Goal: Information Seeking & Learning: Learn about a topic

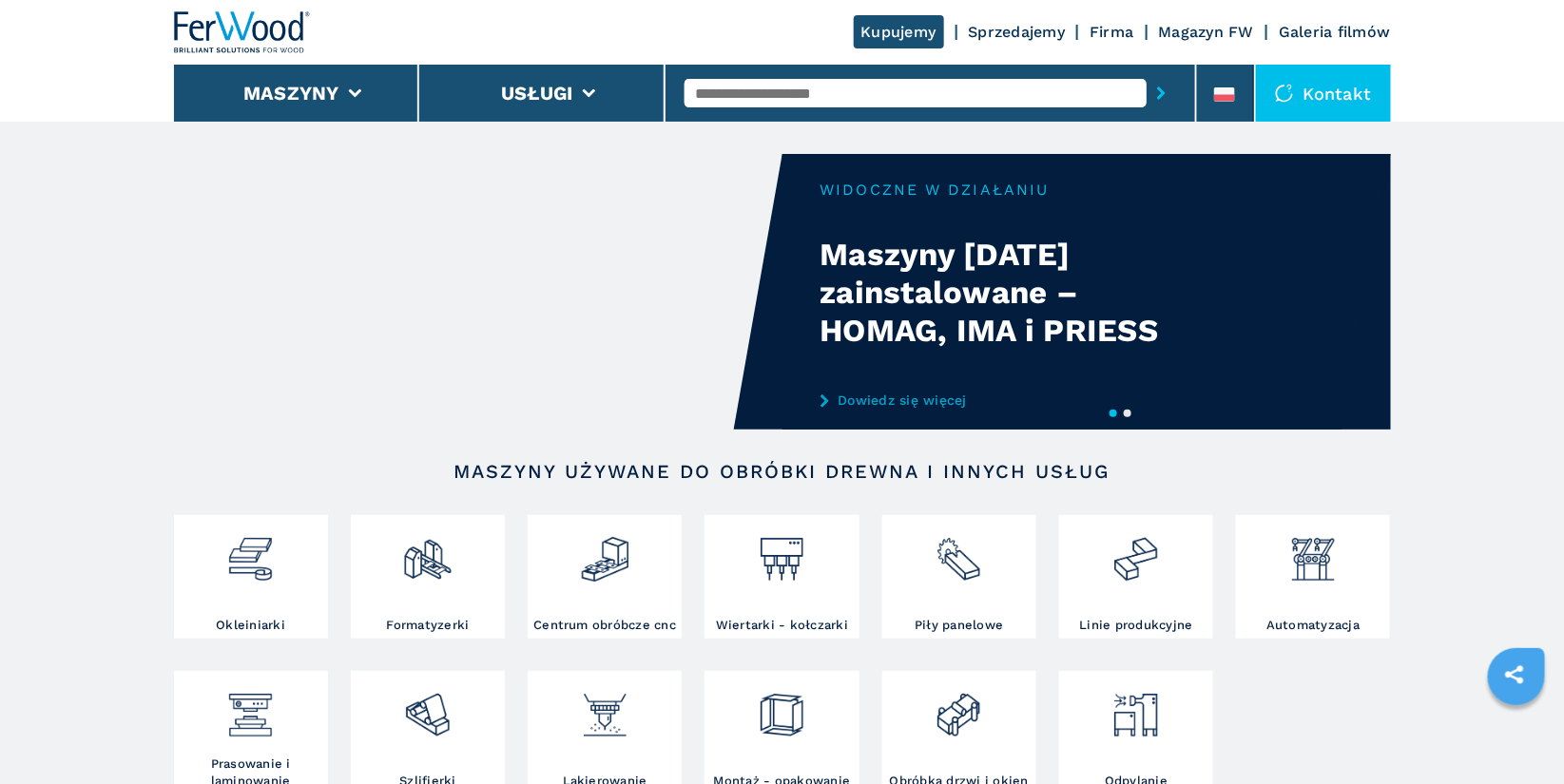
click at [779, 97] on input "text" at bounding box center [916, 93] width 462 height 28
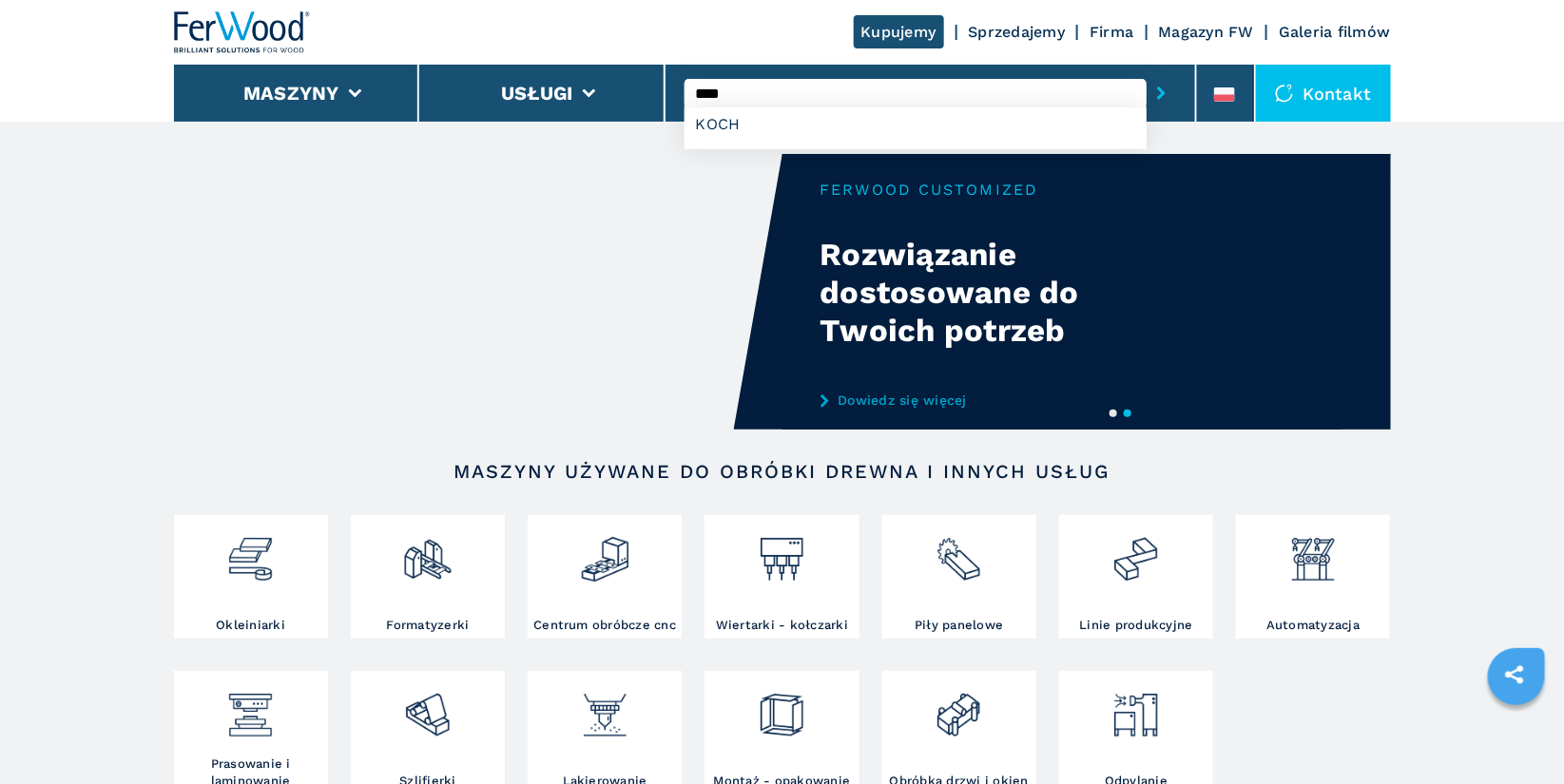
type input "****"
click at [1147, 72] on button "submit-button" at bounding box center [1162, 93] width 29 height 44
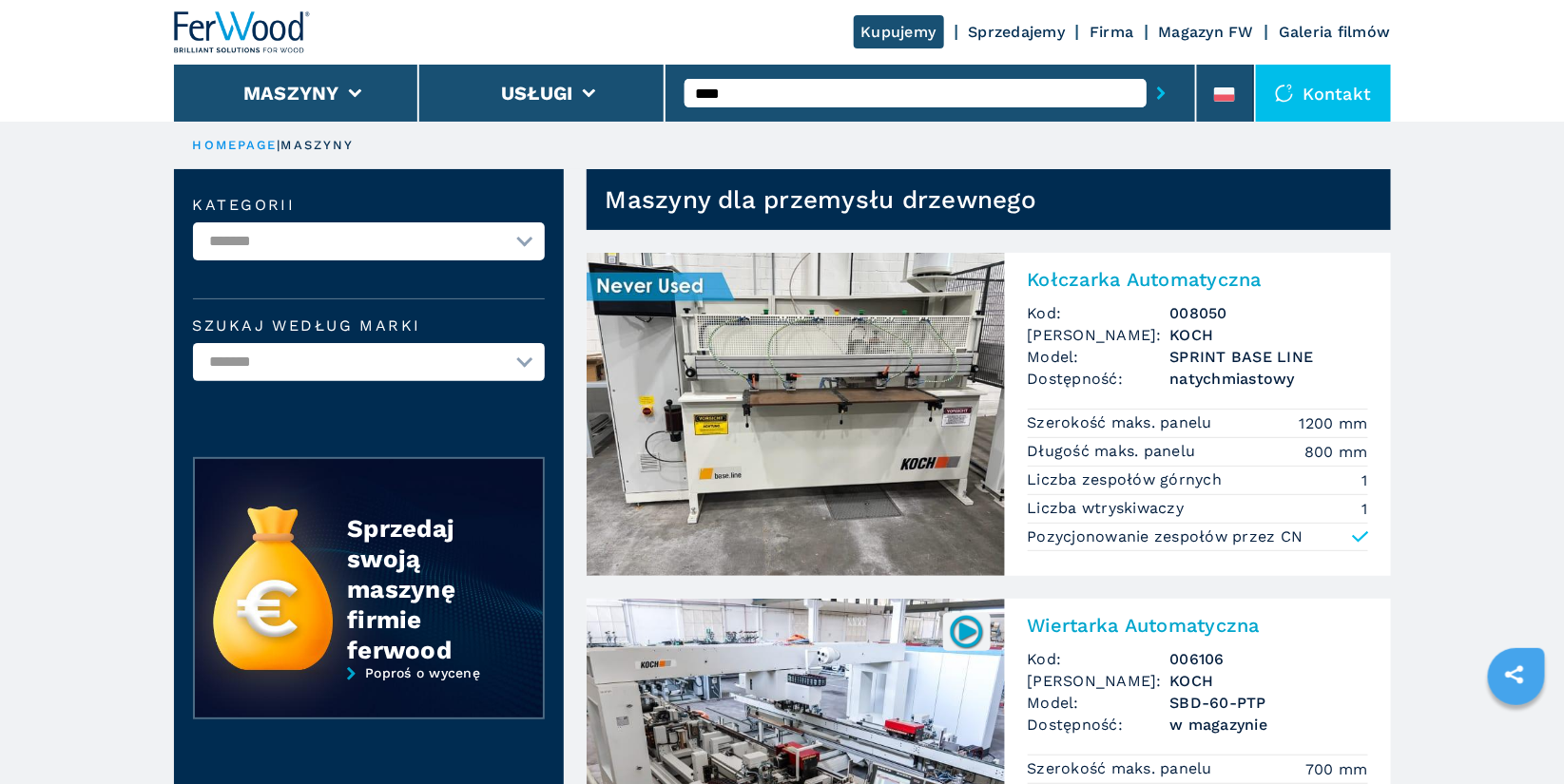
click at [1149, 279] on h2 "Kołczarka Automatyczna" at bounding box center [1198, 279] width 340 height 23
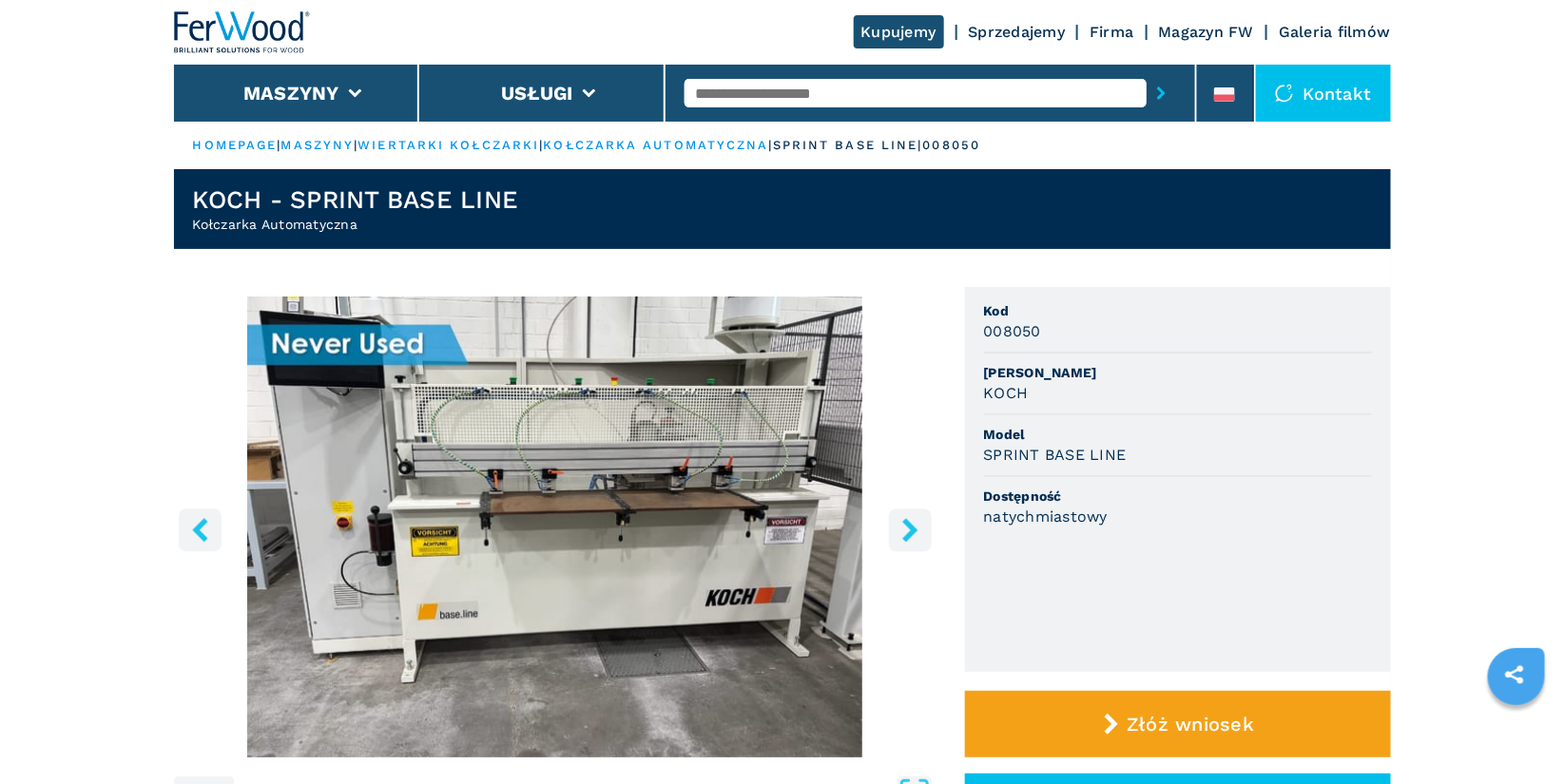
click at [910, 534] on icon "right-button" at bounding box center [910, 530] width 15 height 24
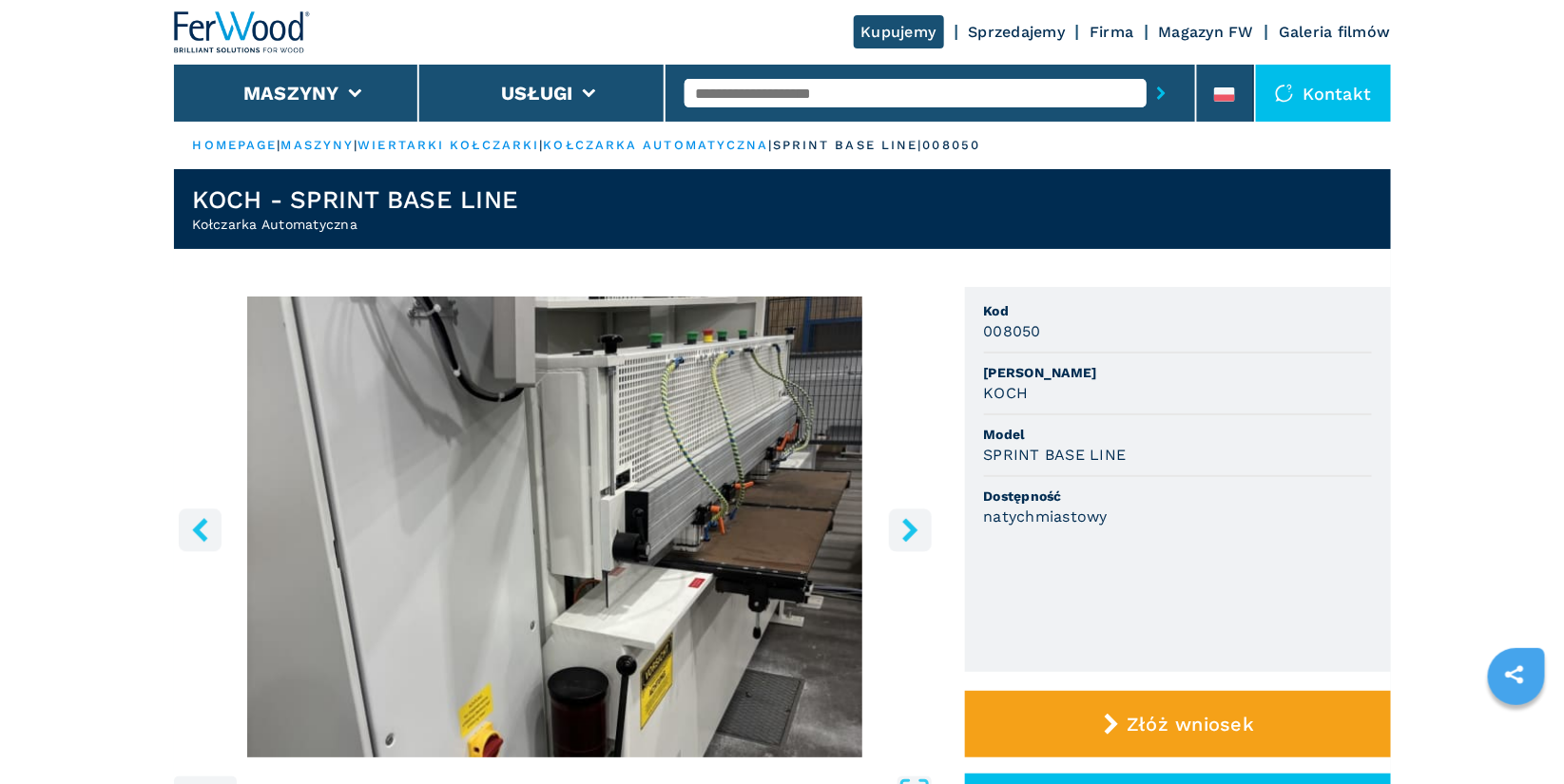
click at [910, 534] on icon "right-button" at bounding box center [910, 530] width 15 height 24
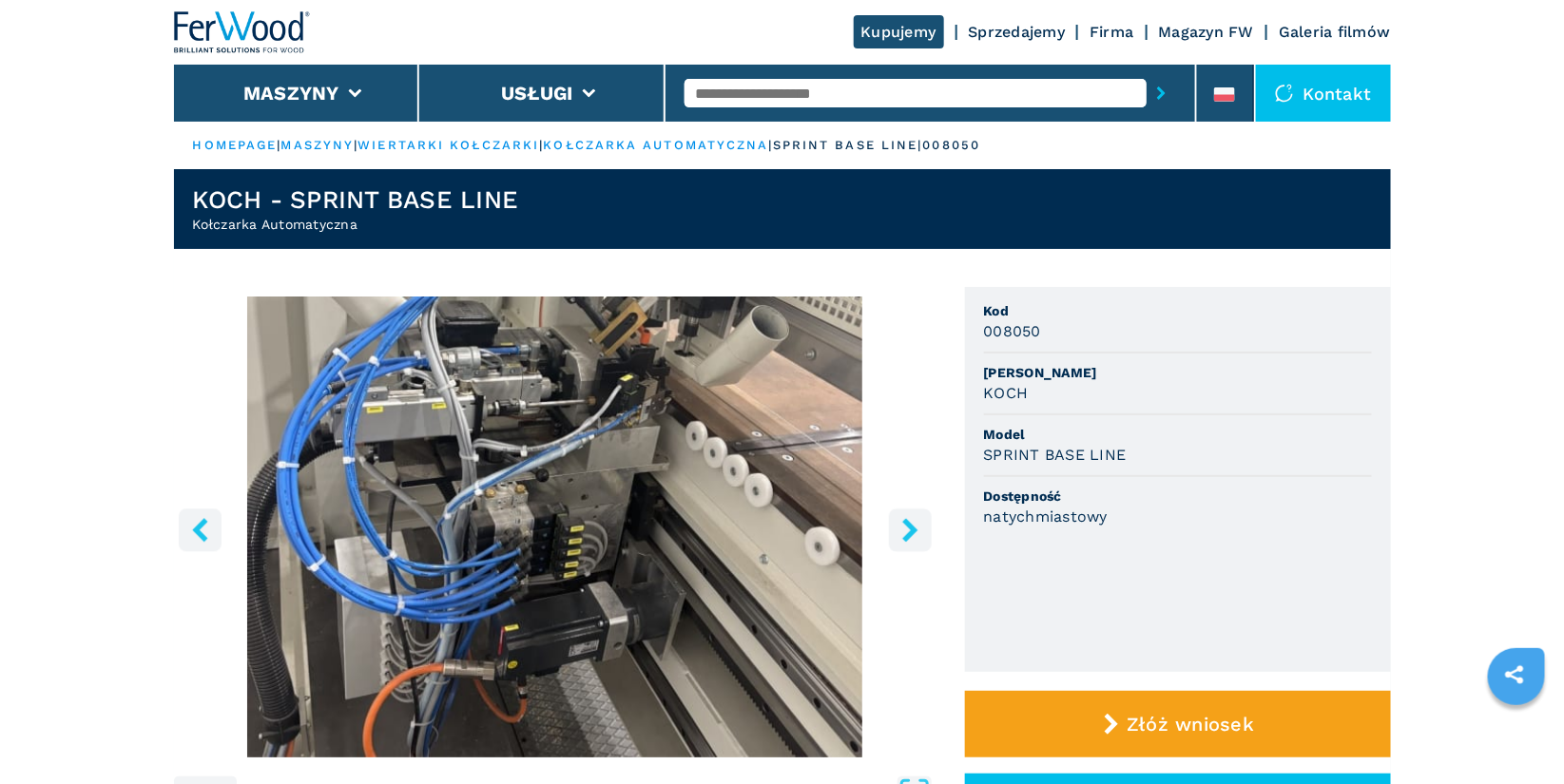
click at [910, 534] on icon "right-button" at bounding box center [910, 530] width 15 height 24
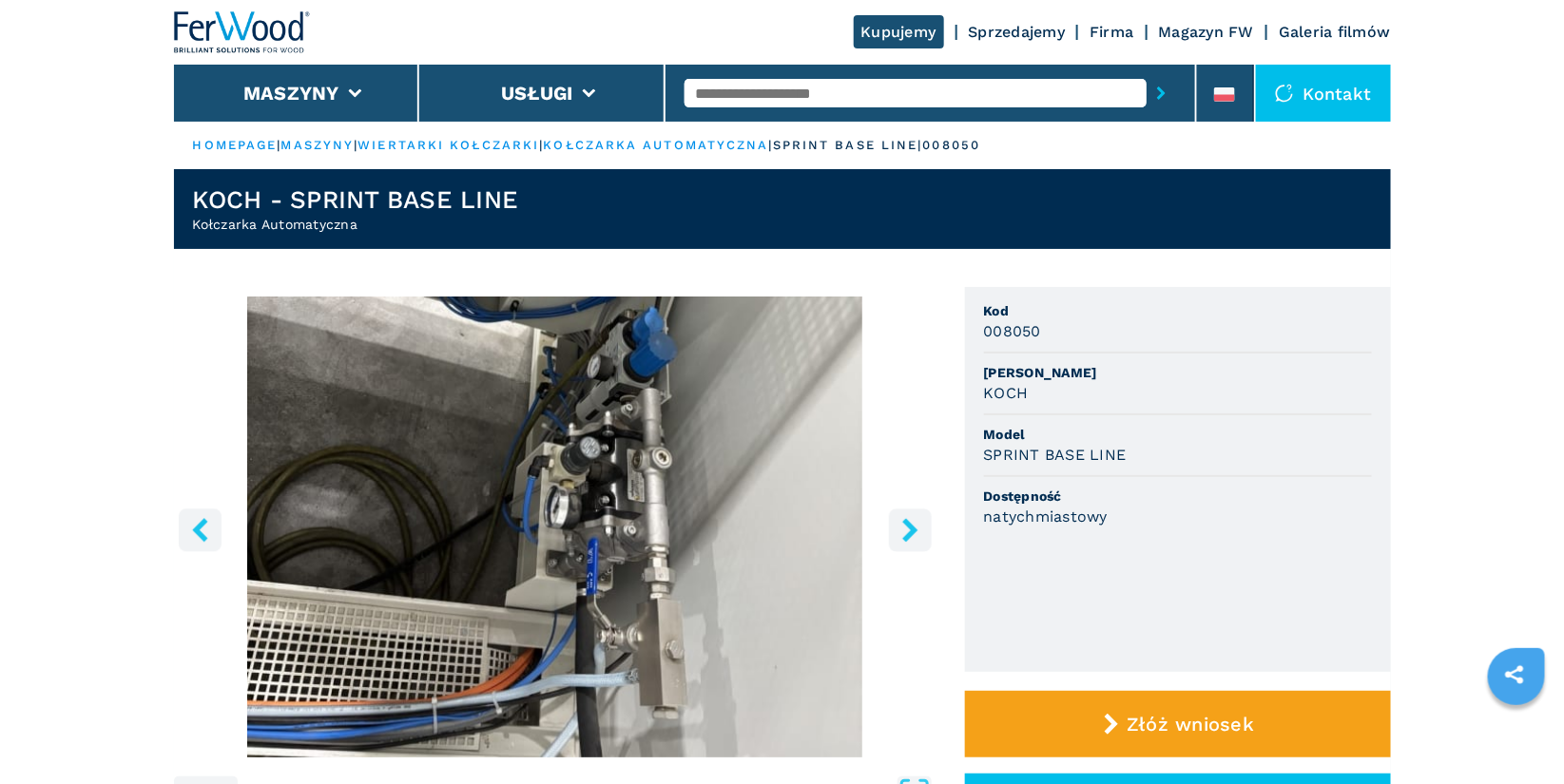
click at [910, 534] on icon "right-button" at bounding box center [910, 530] width 15 height 24
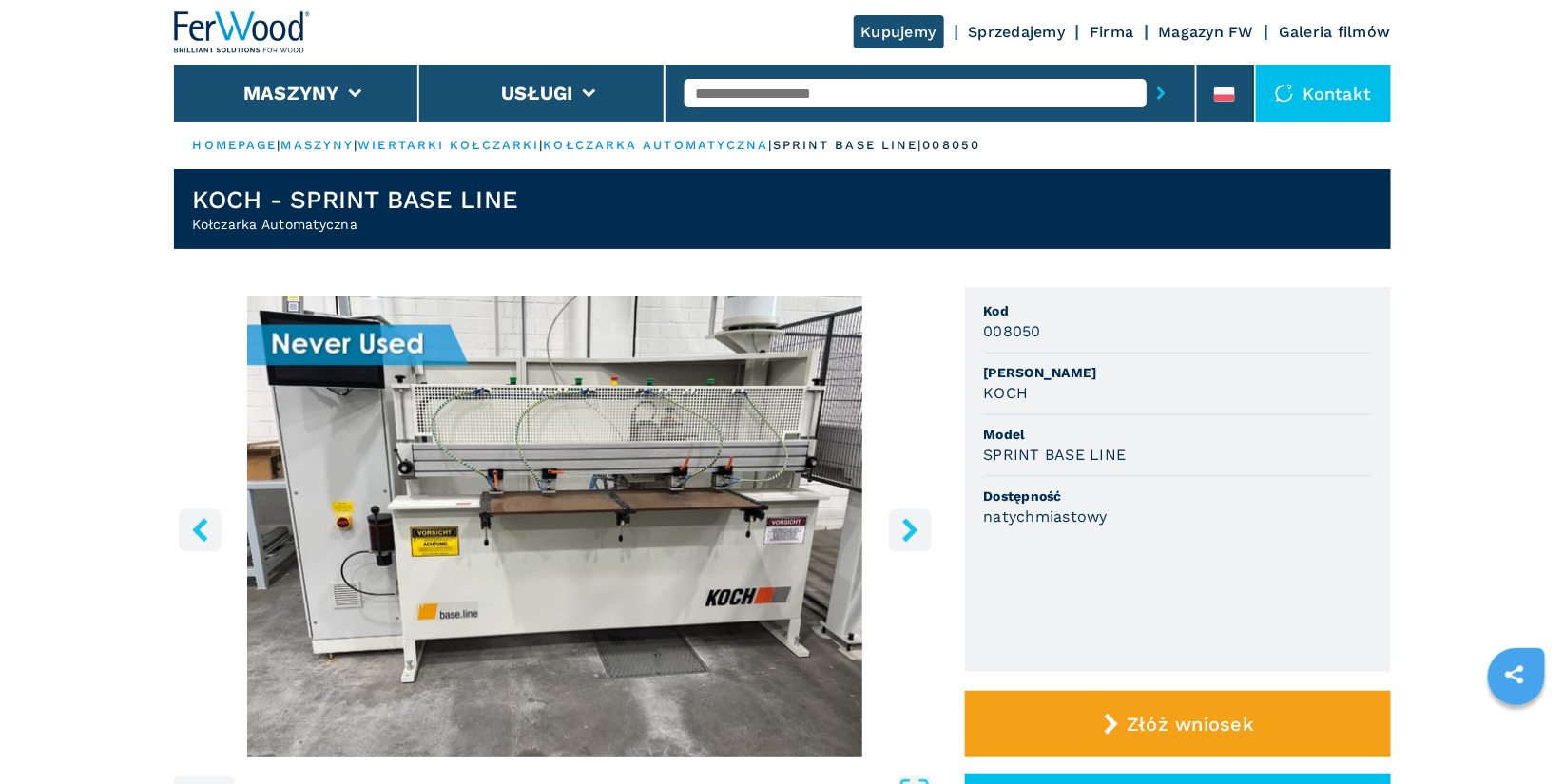
click at [910, 534] on icon "right-button" at bounding box center [910, 530] width 15 height 24
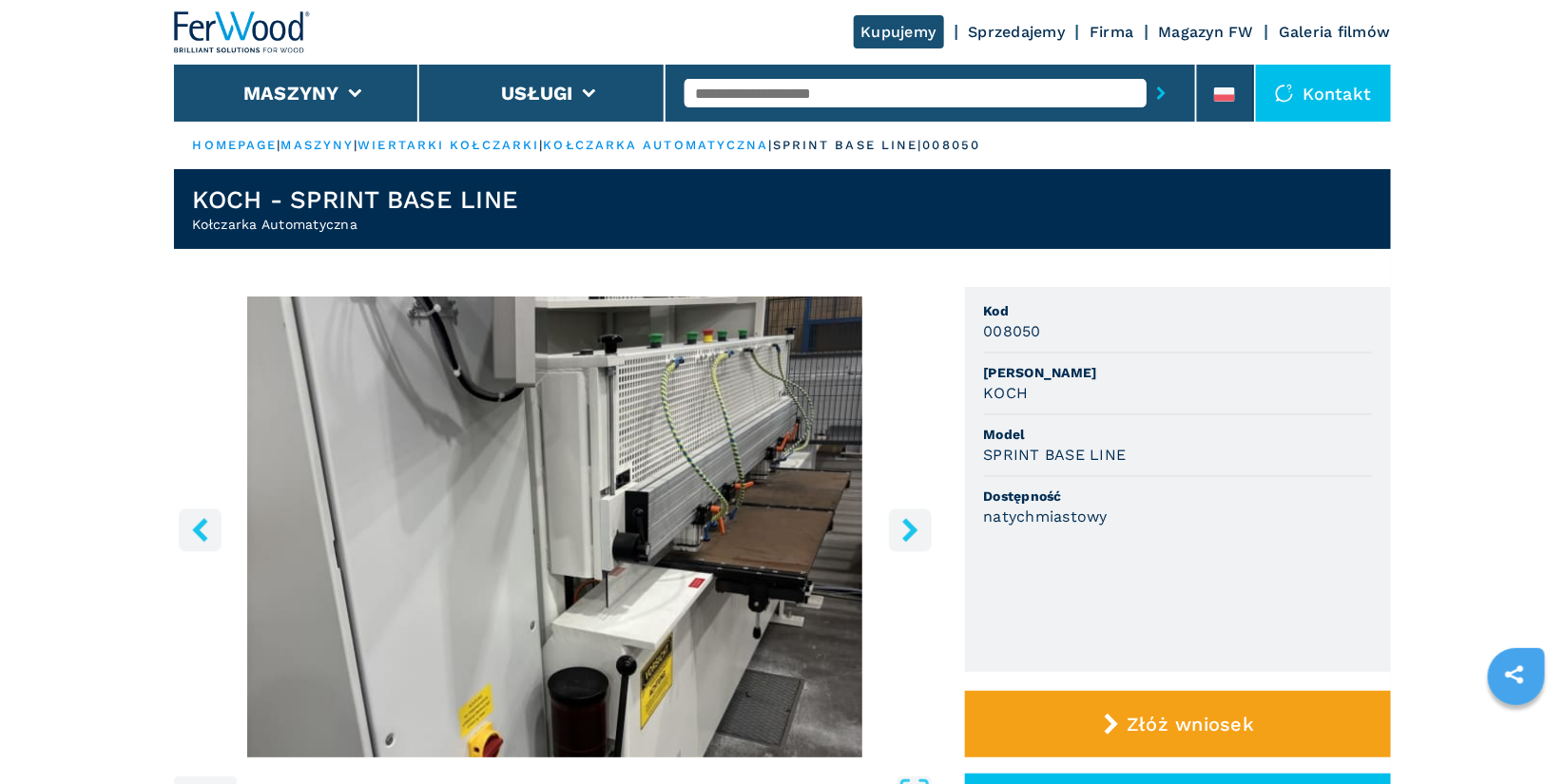
click at [910, 534] on icon "right-button" at bounding box center [910, 530] width 15 height 24
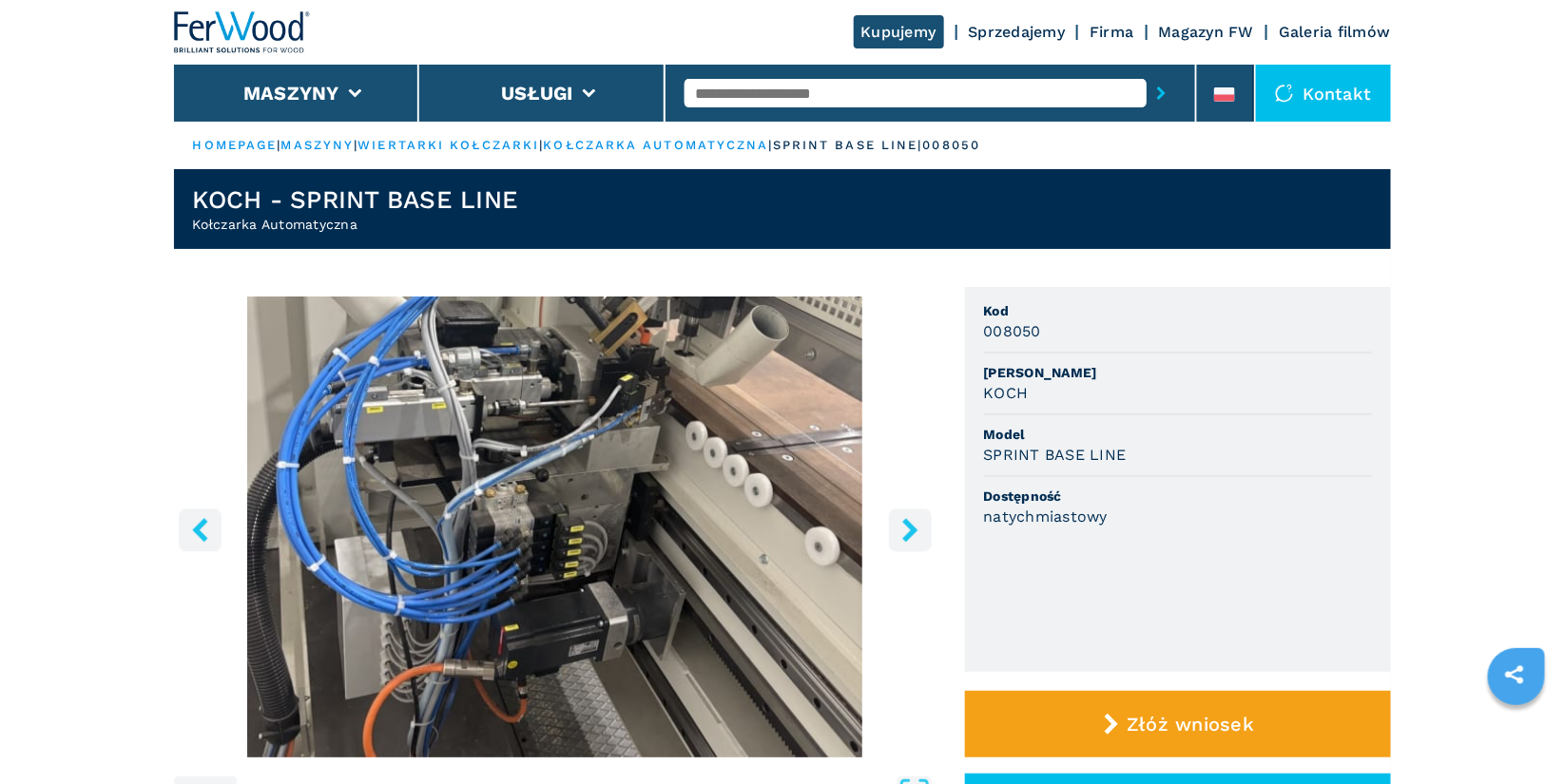
click at [910, 534] on icon "right-button" at bounding box center [910, 530] width 15 height 24
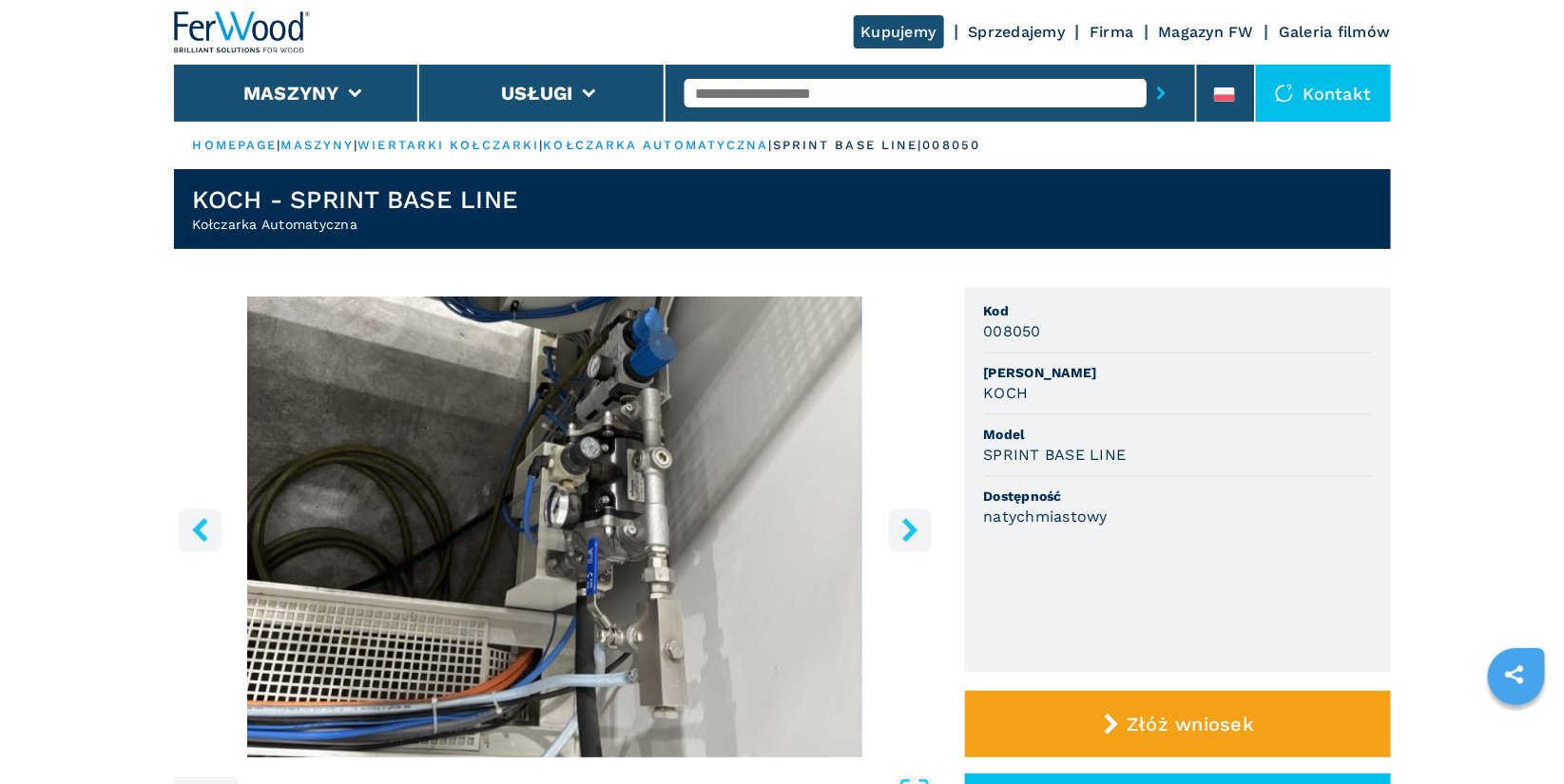
click at [983, 305] on ul "Kod 008050 Marka KOCH Model SPRINT BASE LINE Dostępność natychmiastowy" at bounding box center [1178, 479] width 426 height 385
drag, startPoint x: 982, startPoint y: 308, endPoint x: 1136, endPoint y: 450, distance: 209.5
click at [1136, 450] on ul "Kod 008050 Marka KOCH Model SPRINT BASE LINE Dostępność natychmiastowy" at bounding box center [1178, 479] width 426 height 385
copy ul "Kod 008050 Marka KOCH Model SPRINT BASE LINE"
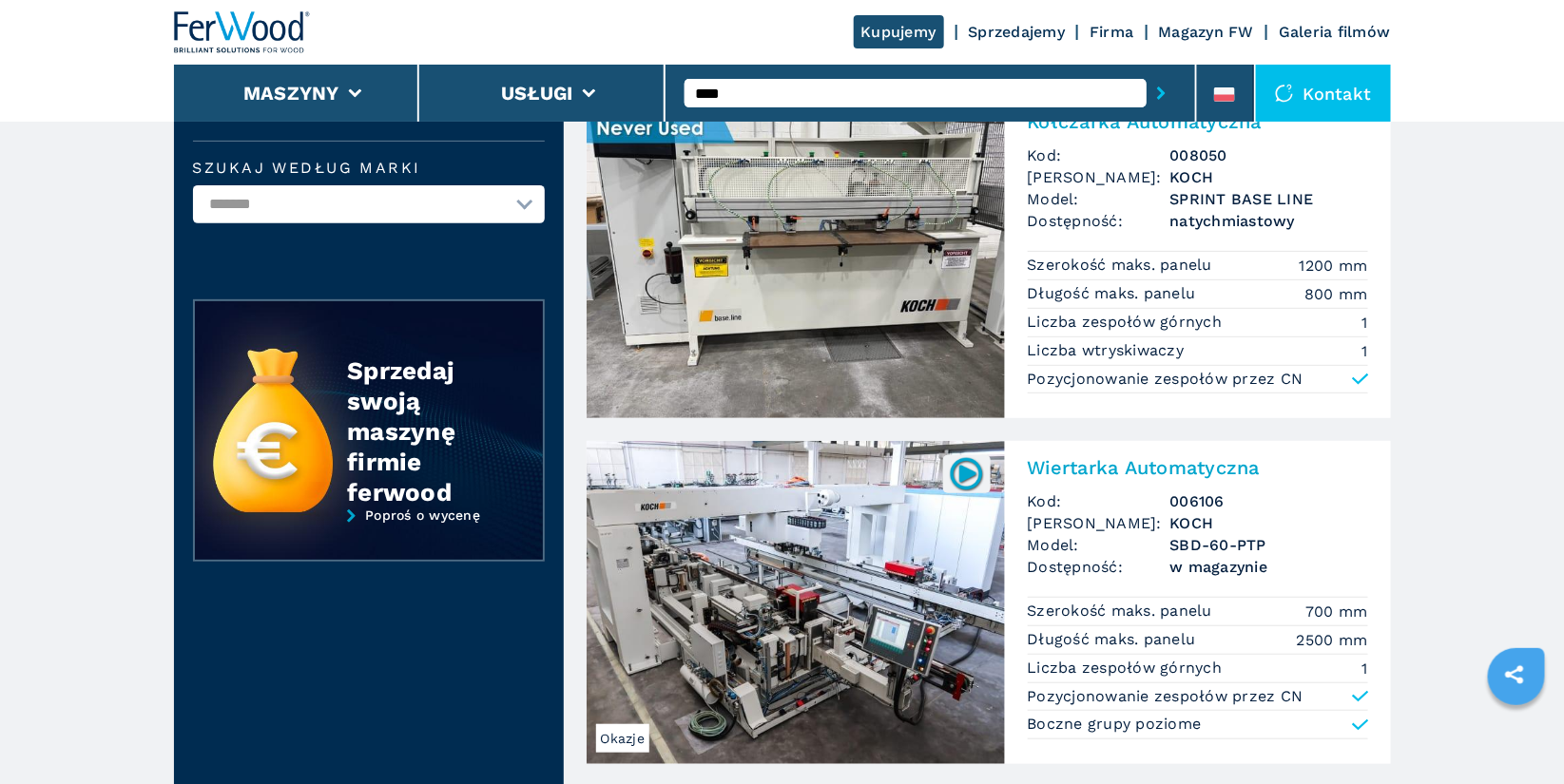
scroll to position [205, 0]
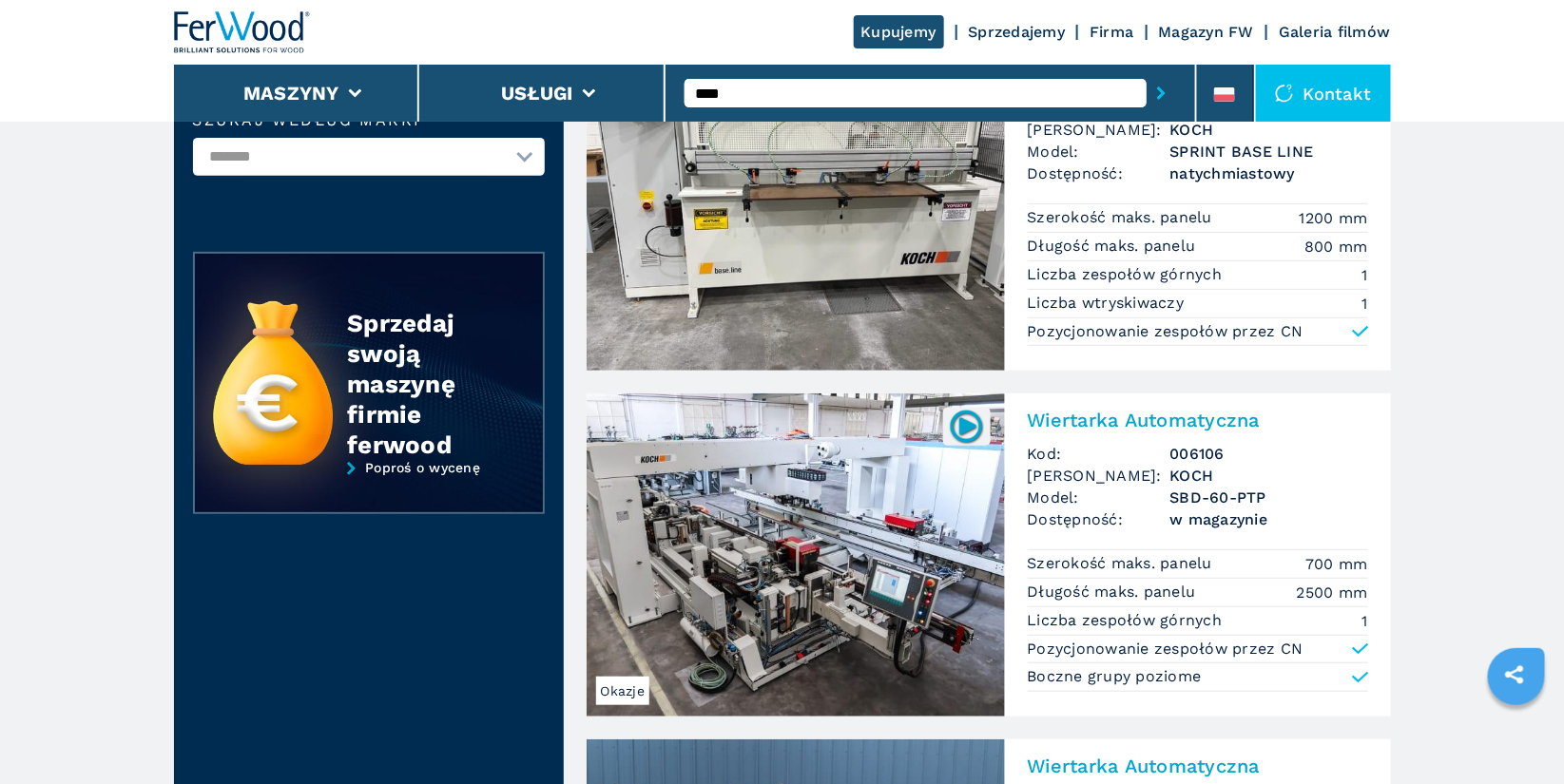
click at [1149, 416] on h2 "Wiertarka Automatyczna" at bounding box center [1198, 421] width 340 height 23
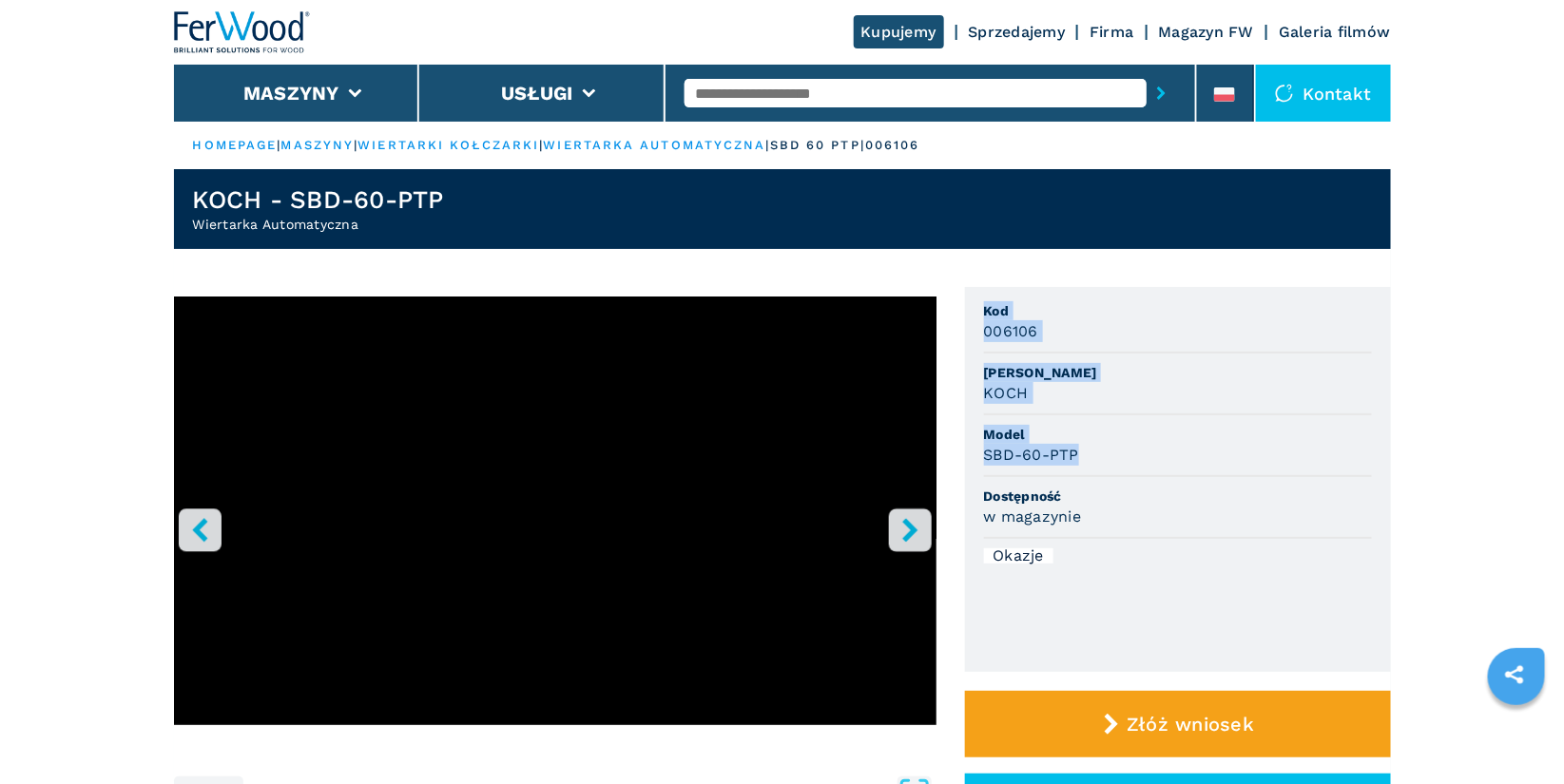
drag, startPoint x: 988, startPoint y: 307, endPoint x: 1099, endPoint y: 463, distance: 191.5
click at [1099, 463] on ul "Kod 006106 Marka KOCH Model SBD-60-PTP Dostępność w magazynie Okazje" at bounding box center [1178, 479] width 426 height 385
copy ul "Kod 006106 Marka KOCH Model SBD-60-PTP"
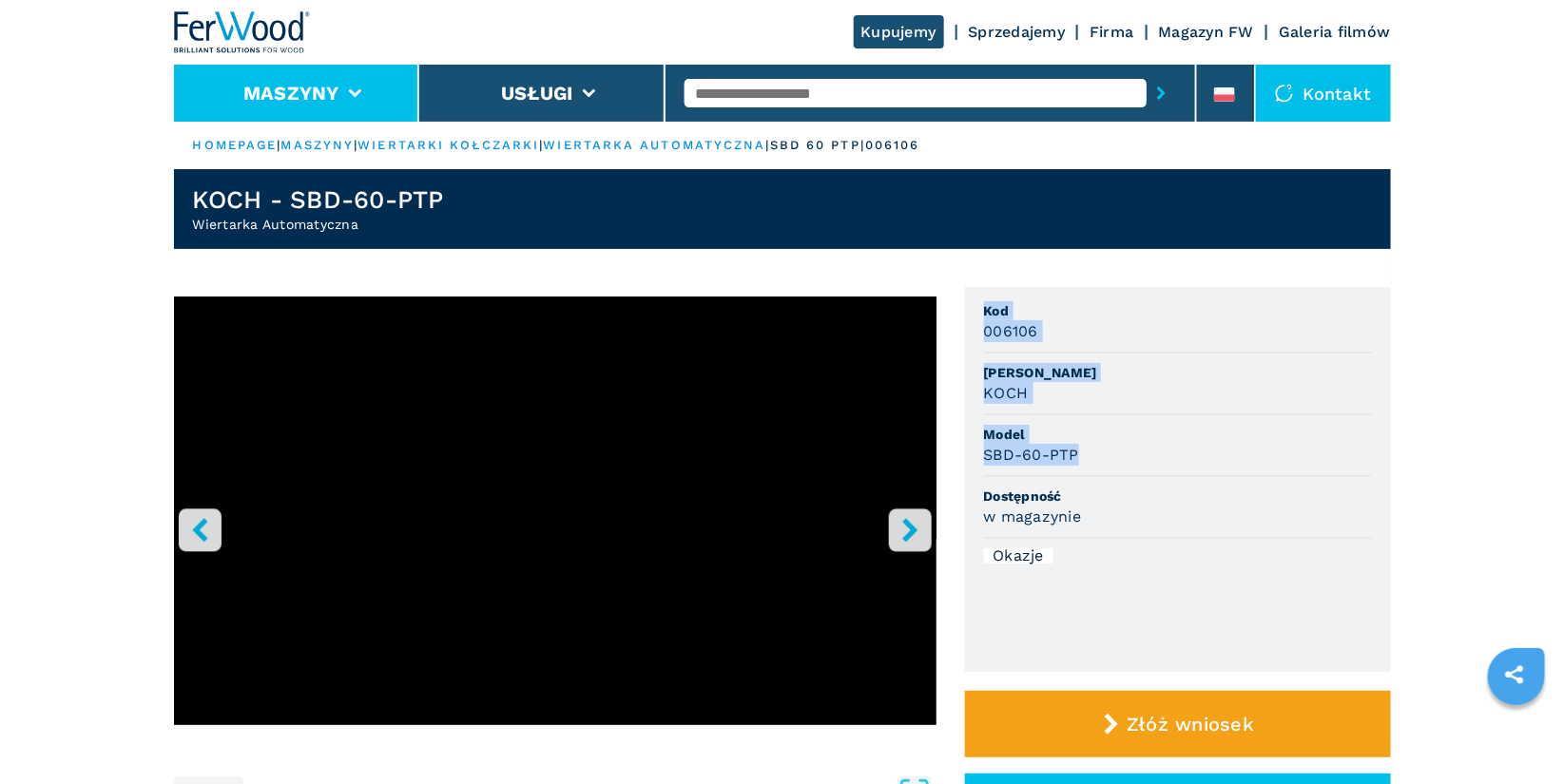
click at [366, 83] on li "Maszyny" at bounding box center [297, 93] width 247 height 57
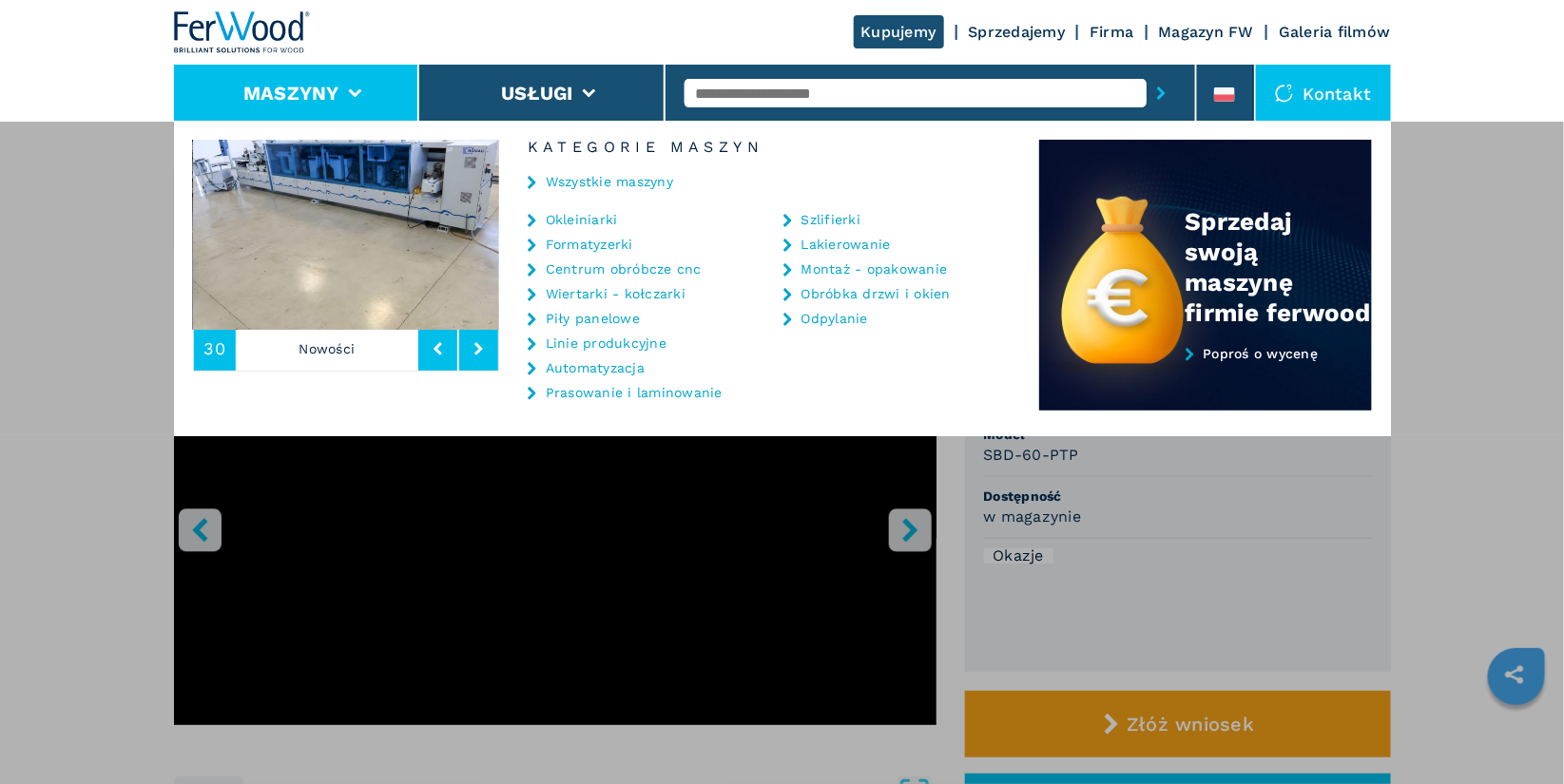
click at [646, 293] on link "Wiertarki - kołczarki" at bounding box center [615, 294] width 140 height 14
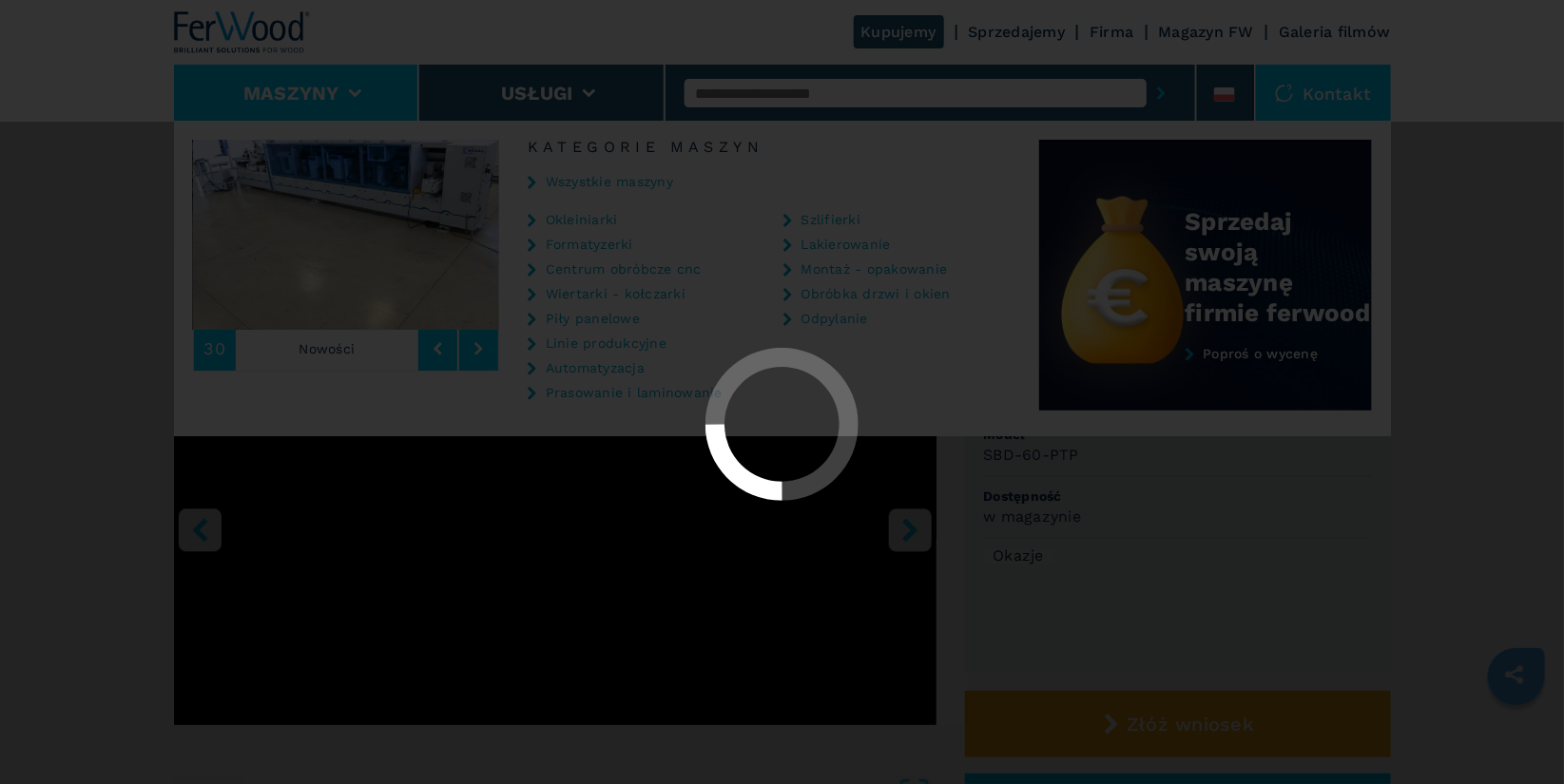
select select "**********"
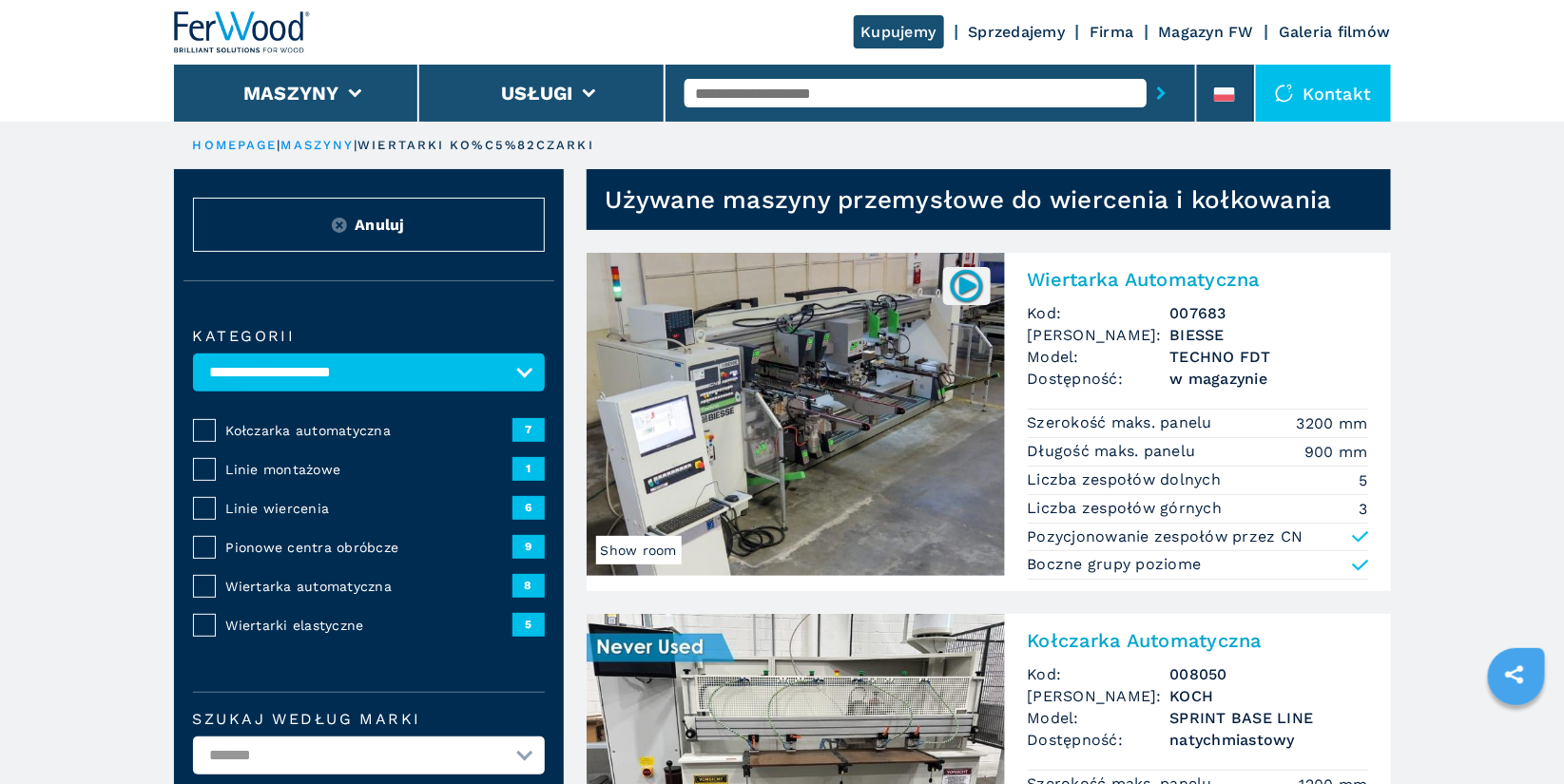
click at [312, 428] on span "Kołczarka automatyczna" at bounding box center [369, 431] width 286 height 19
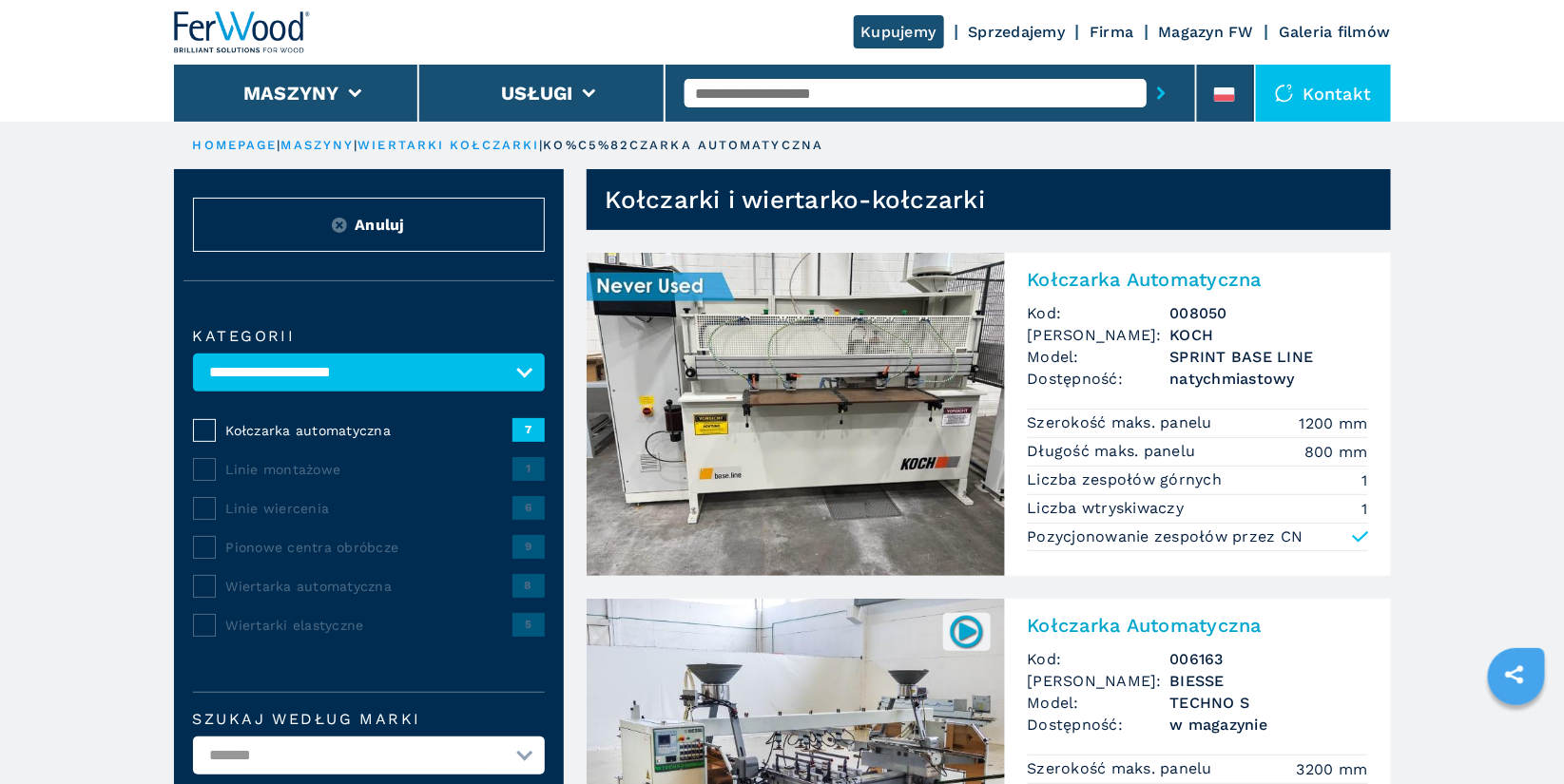
click at [733, 102] on input "text" at bounding box center [916, 93] width 462 height 28
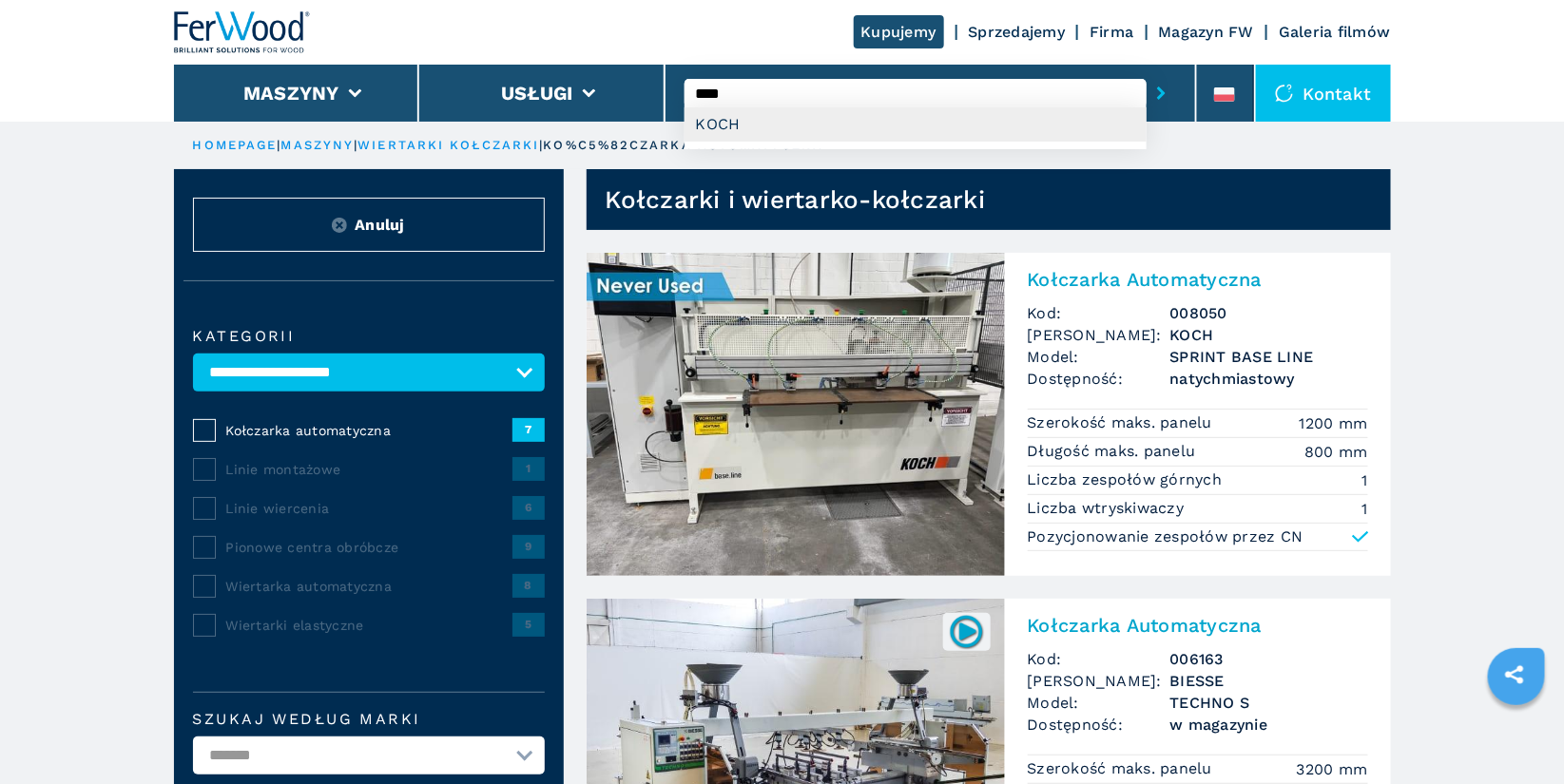
click at [752, 123] on div "KOCH" at bounding box center [916, 124] width 462 height 34
type input "****"
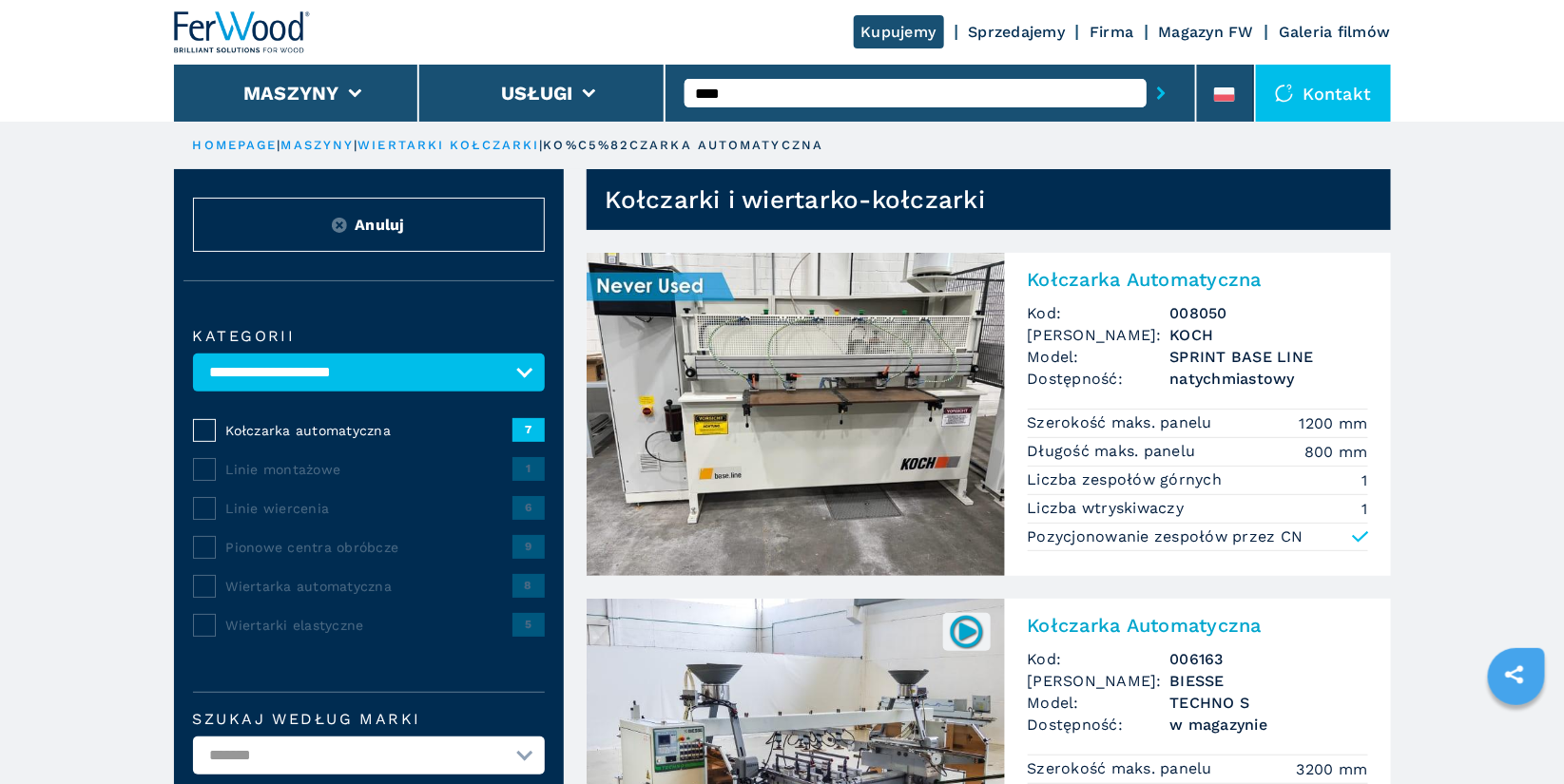
click at [768, 96] on input "****" at bounding box center [916, 93] width 462 height 28
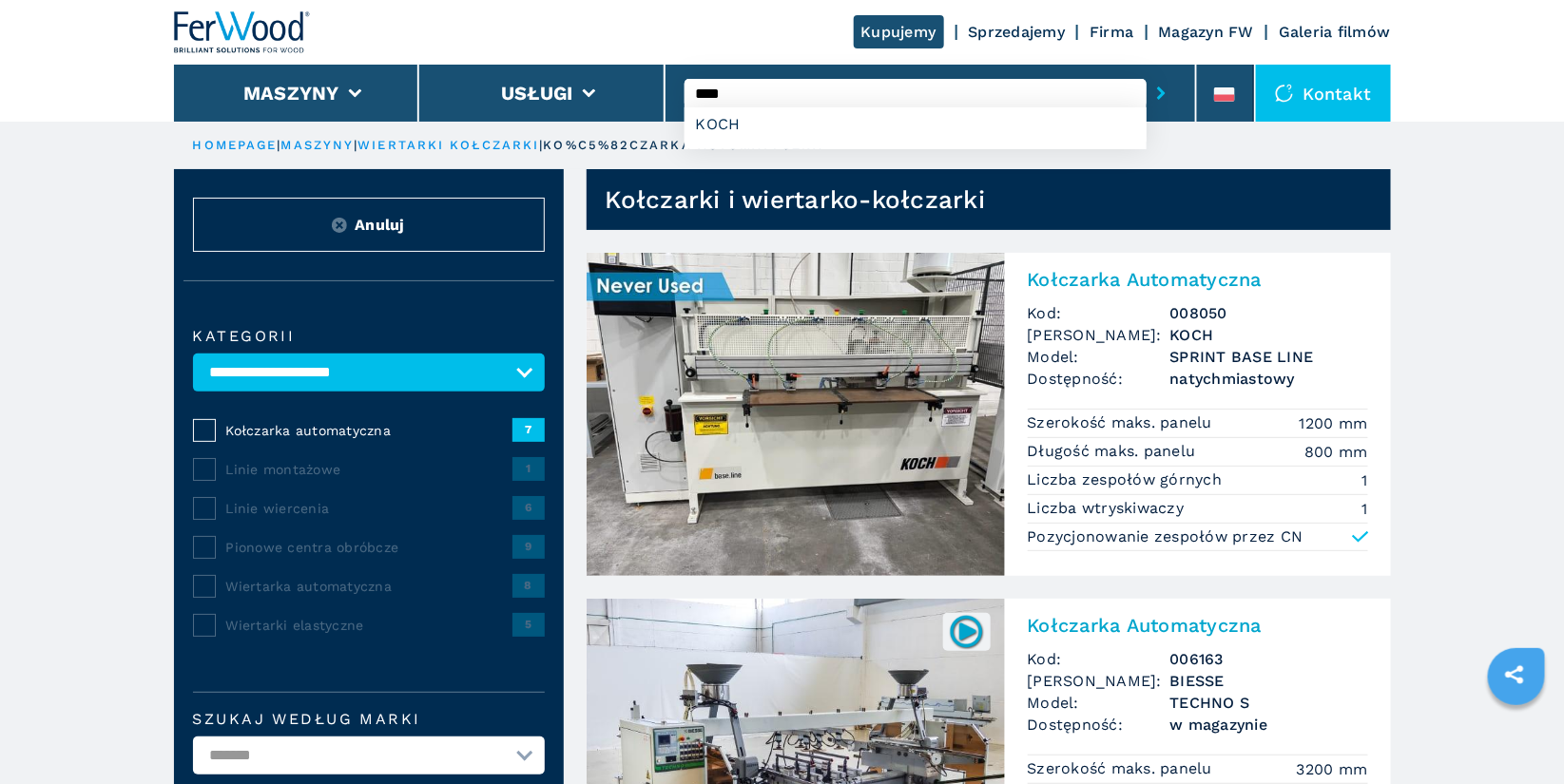
click at [1147, 72] on button "submit-button" at bounding box center [1162, 93] width 29 height 44
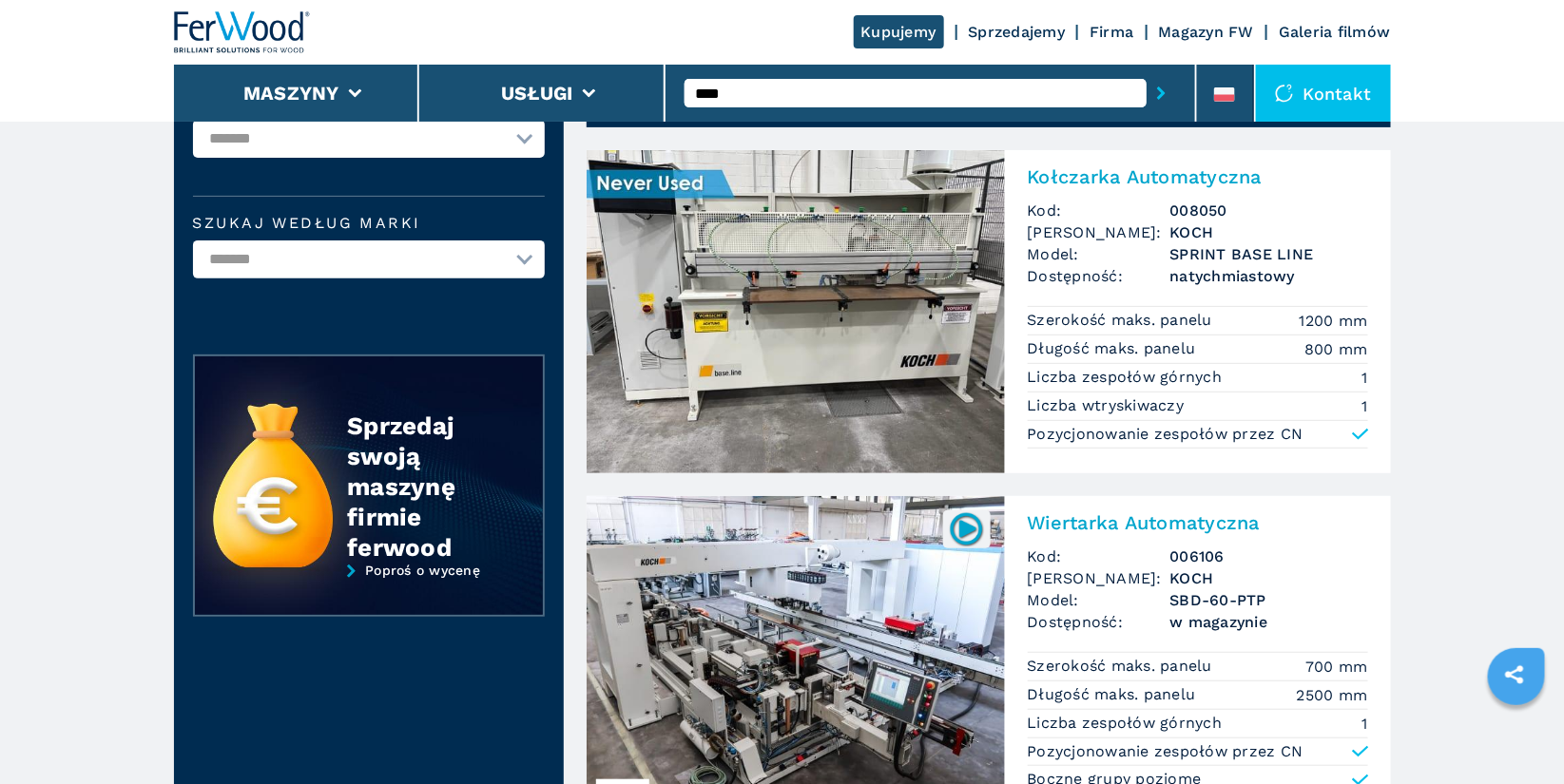
scroll to position [102, 0]
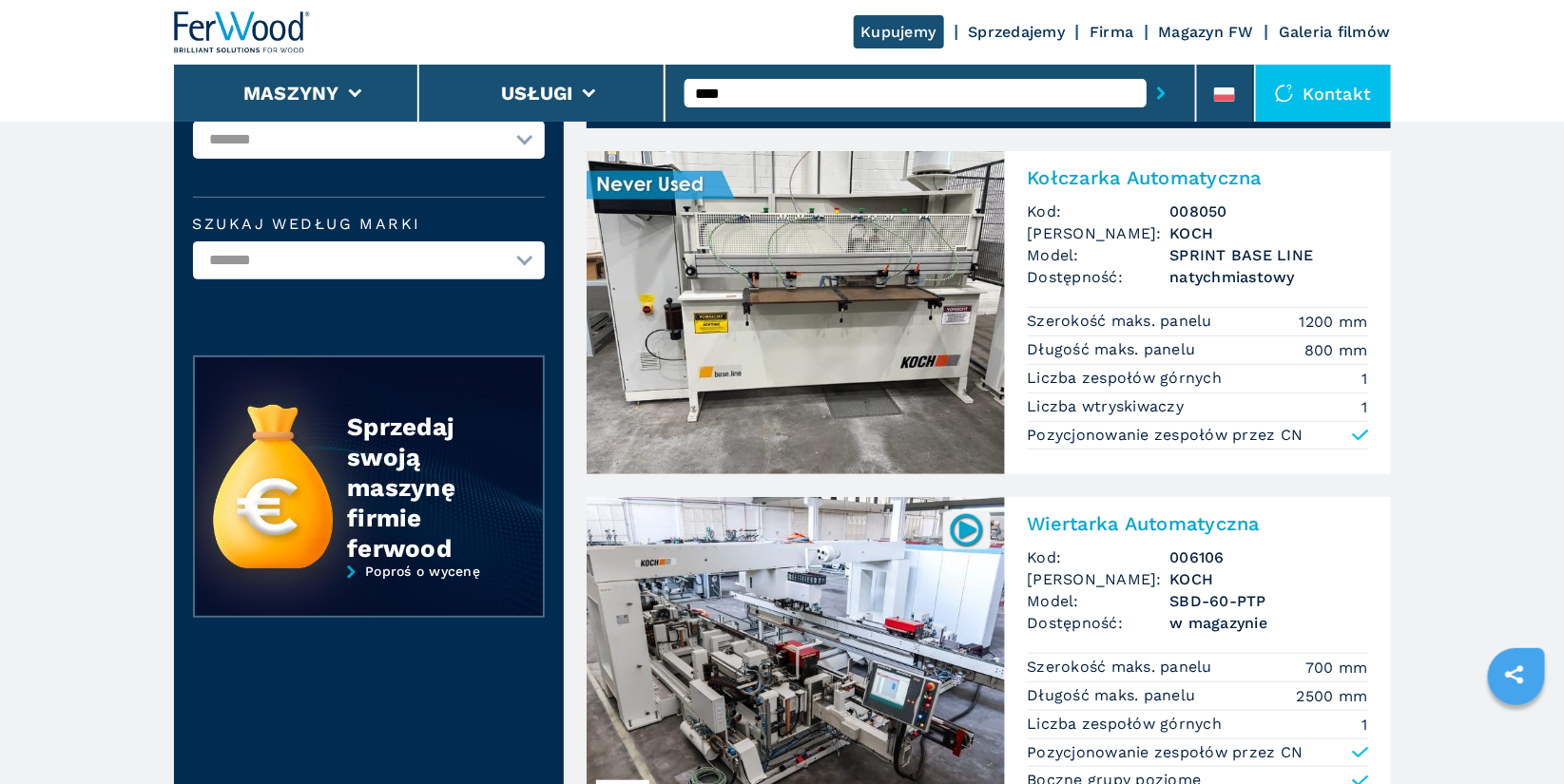
click at [831, 94] on input "****" at bounding box center [916, 93] width 462 height 28
type input "*"
type input "******"
click at [1147, 72] on button "submit-button" at bounding box center [1162, 93] width 29 height 44
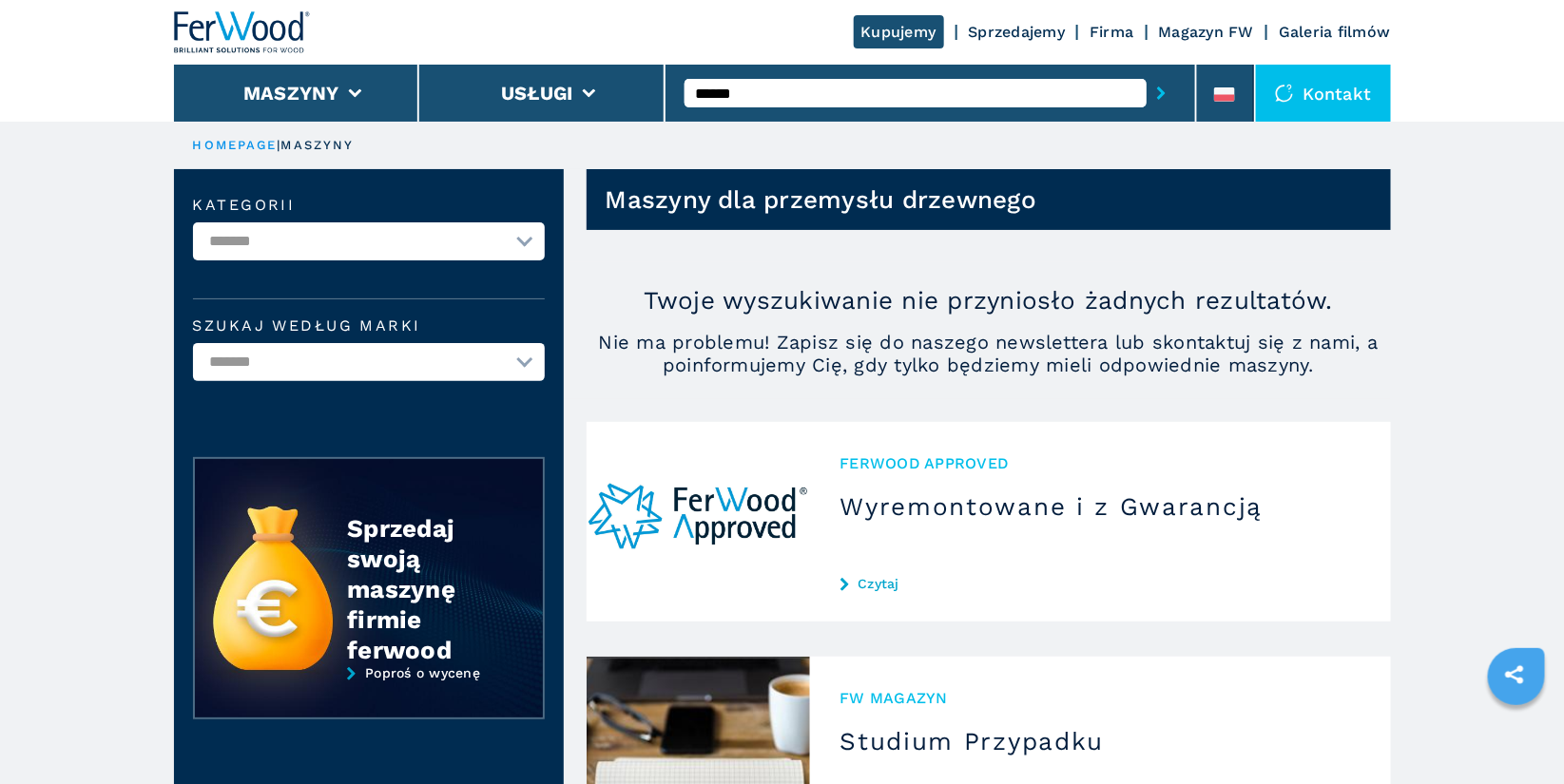
click at [1147, 72] on button "submit-button" at bounding box center [1162, 93] width 29 height 44
click at [785, 99] on input "******" at bounding box center [916, 93] width 462 height 28
click at [1147, 72] on button "submit-button" at bounding box center [1162, 93] width 29 height 44
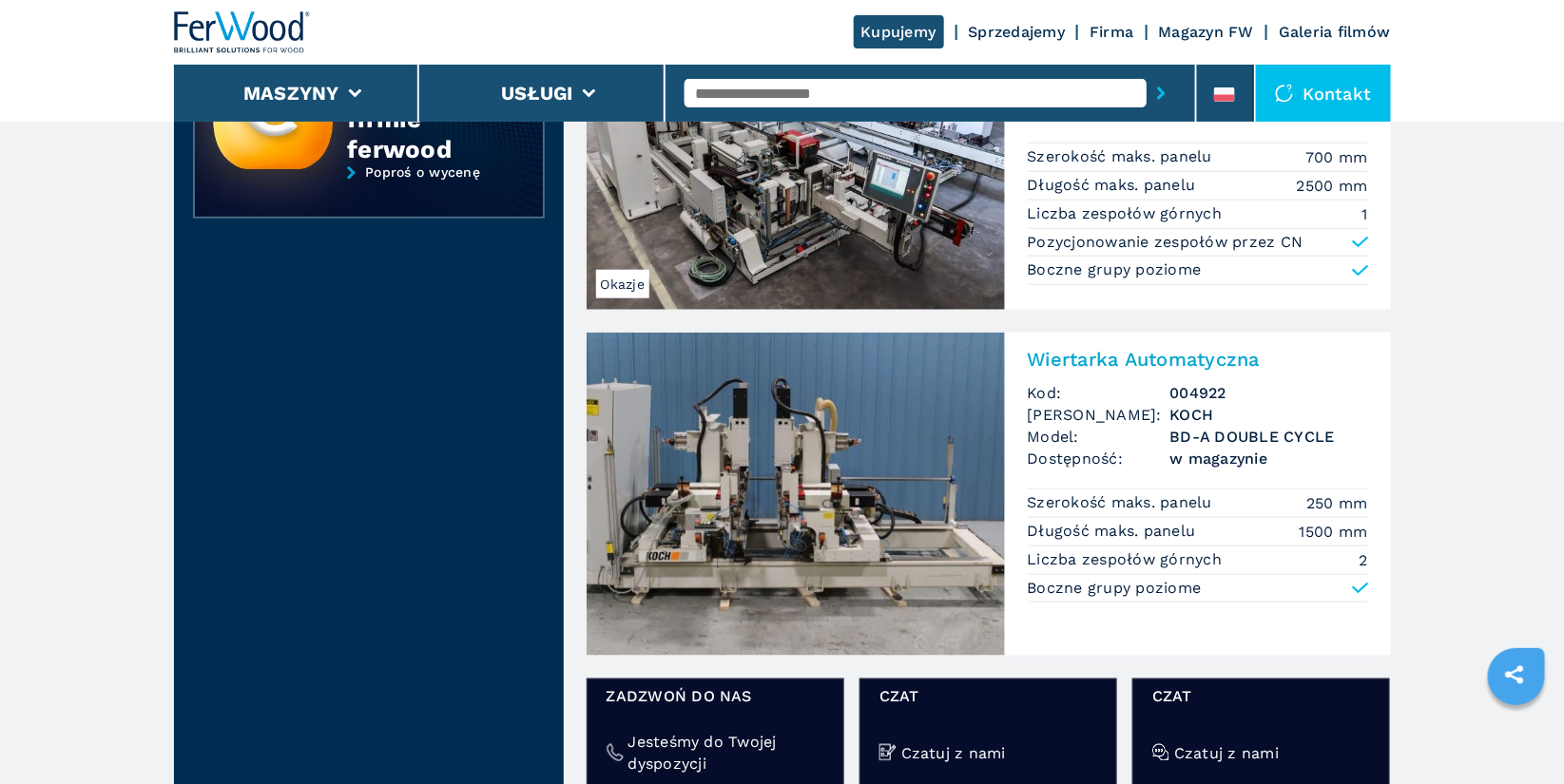
scroll to position [615, 0]
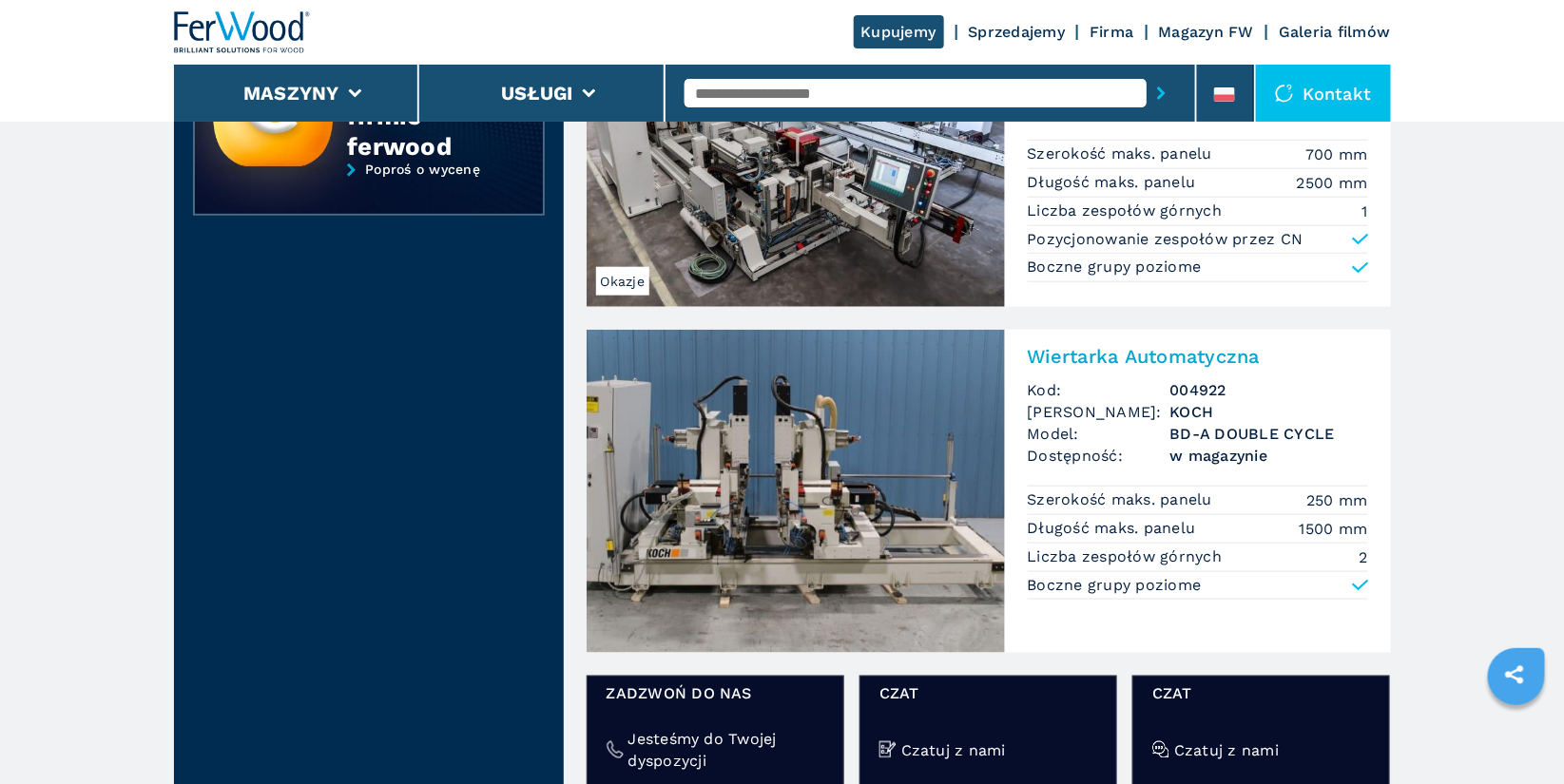
click at [1139, 359] on h2 "Wiertarka Automatyczna" at bounding box center [1198, 357] width 340 height 23
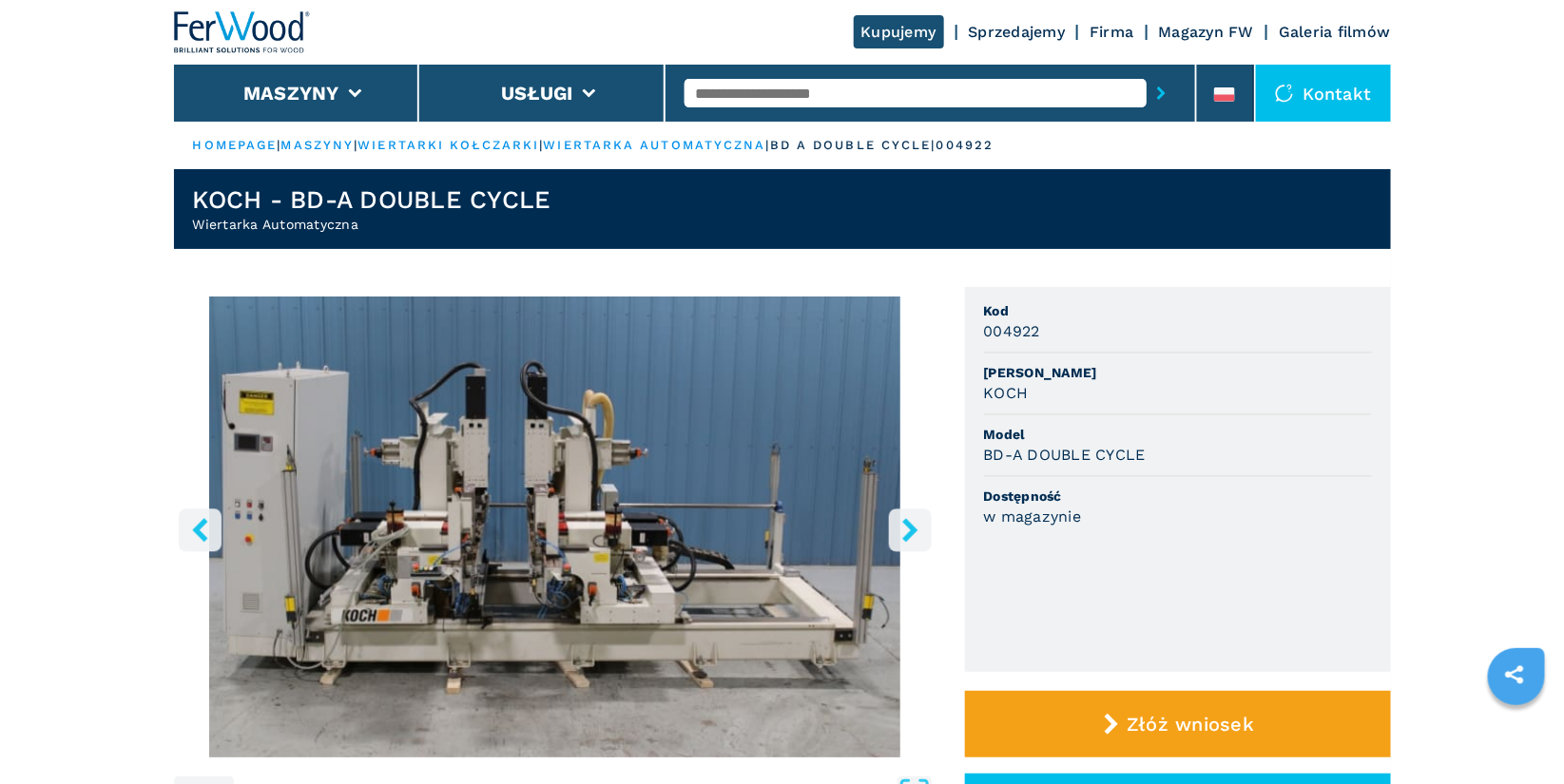
click at [906, 533] on icon "right-button" at bounding box center [910, 530] width 24 height 24
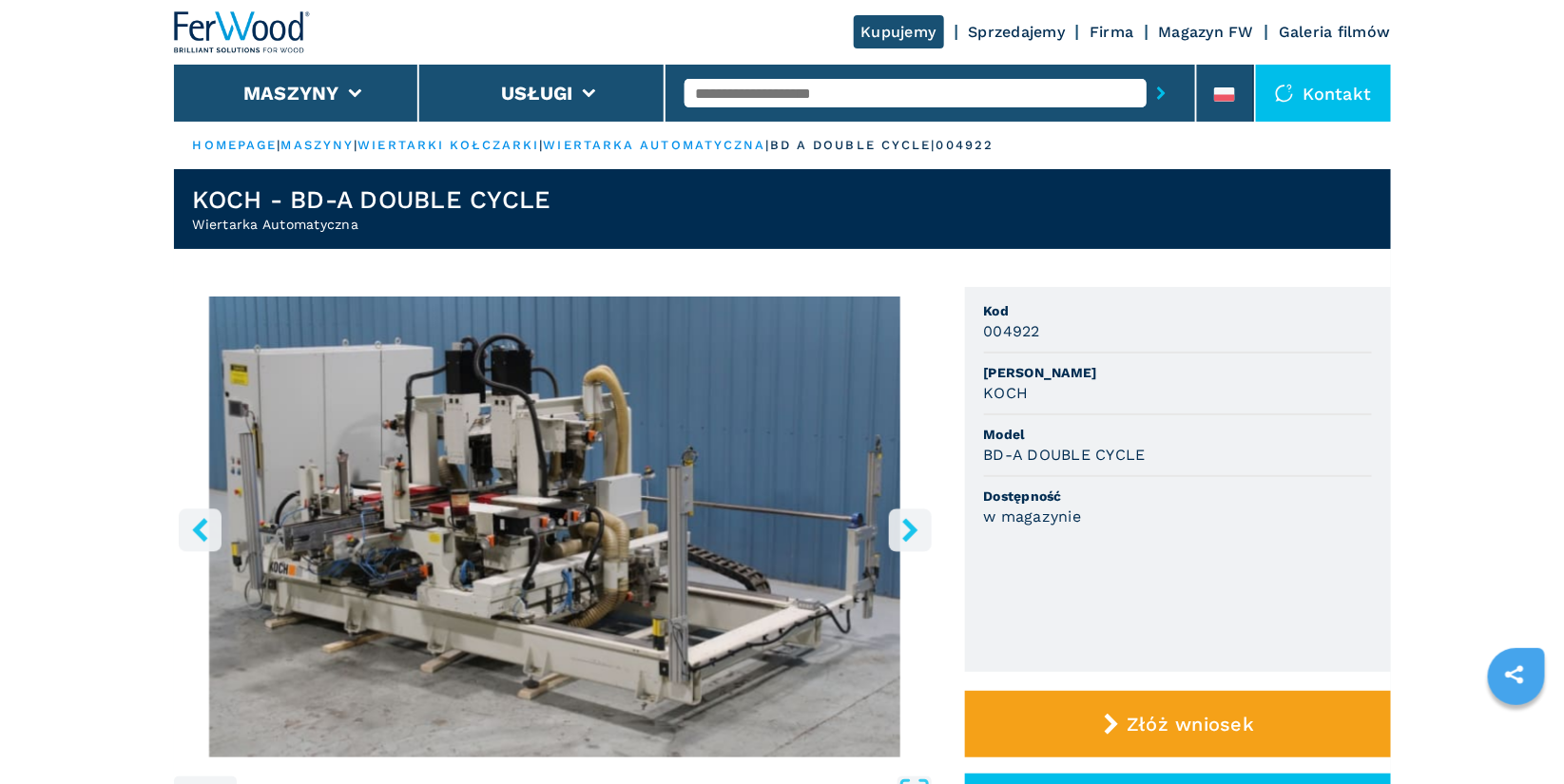
click at [906, 533] on icon "right-button" at bounding box center [910, 530] width 24 height 24
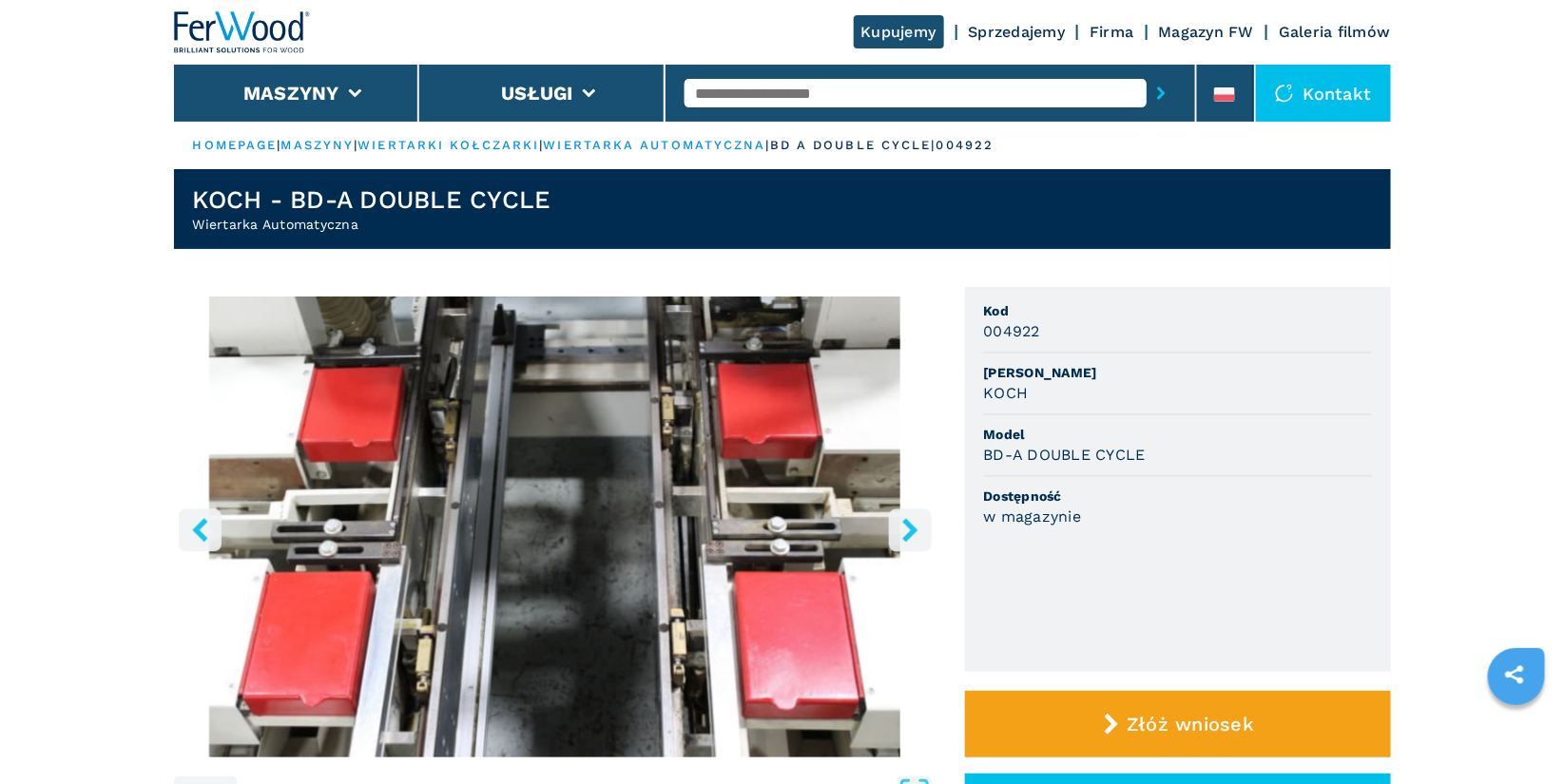
click at [906, 533] on icon "right-button" at bounding box center [910, 530] width 24 height 24
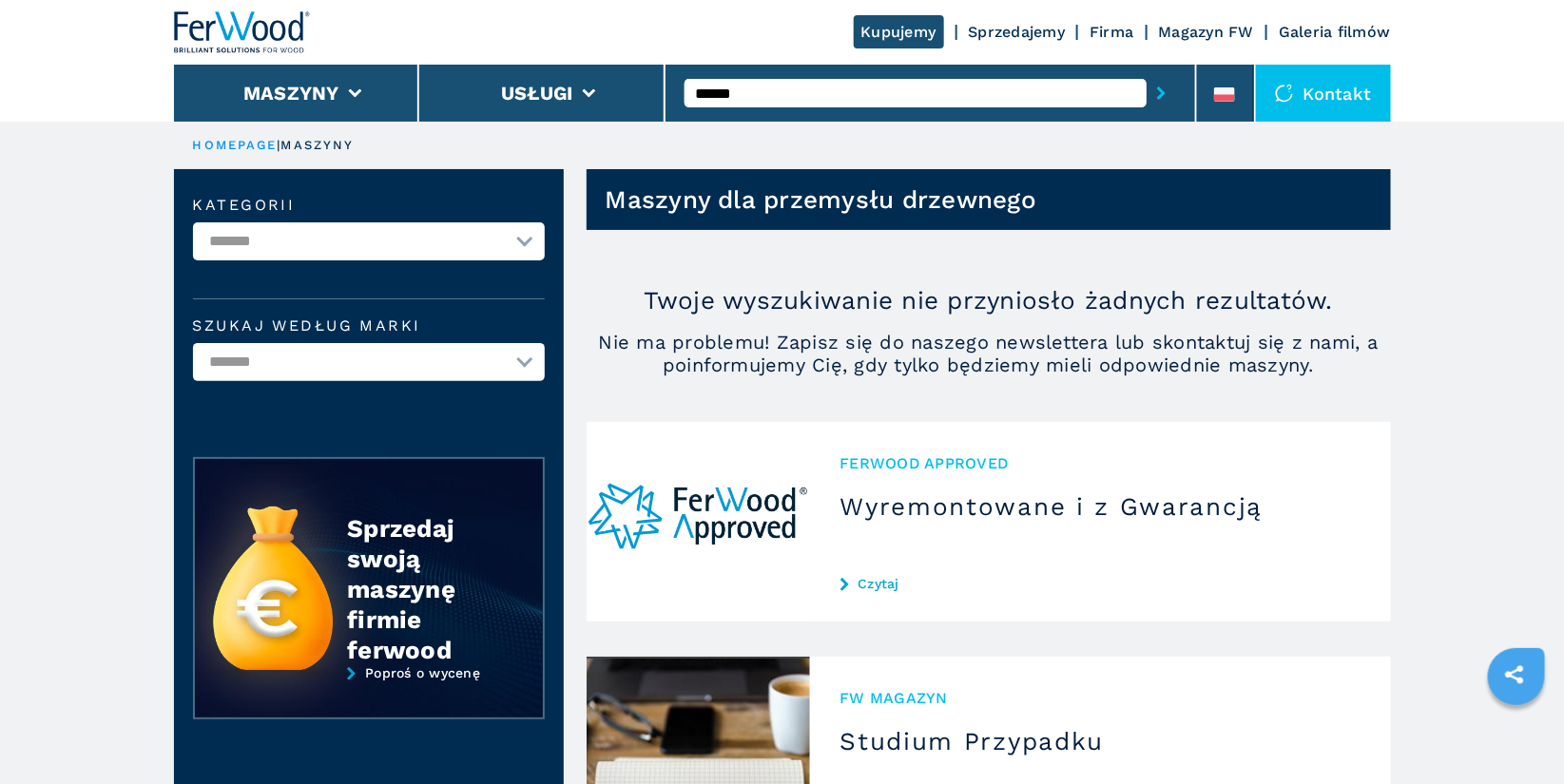
click at [789, 97] on input "******" at bounding box center [916, 93] width 462 height 28
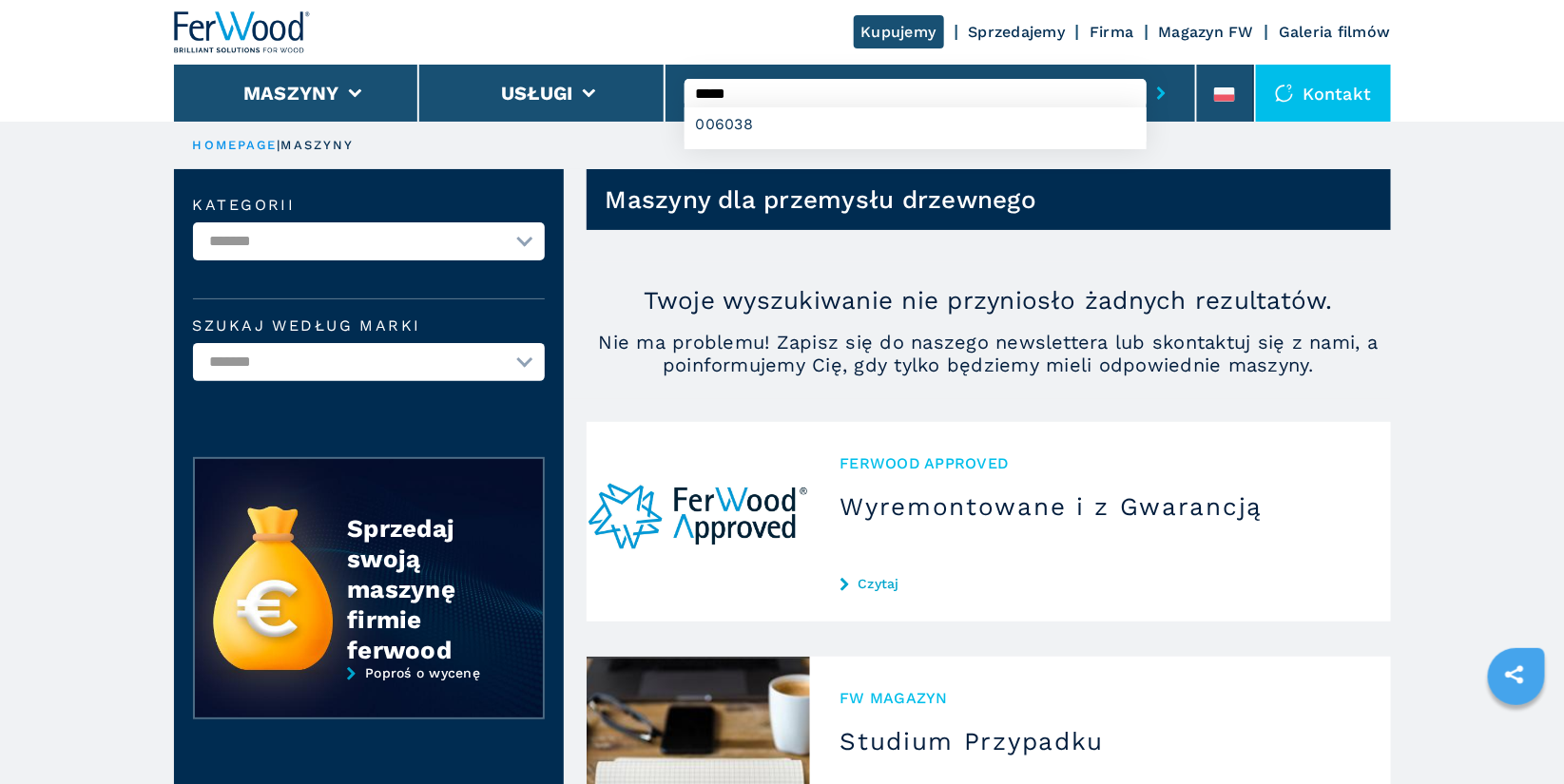
type input "******"
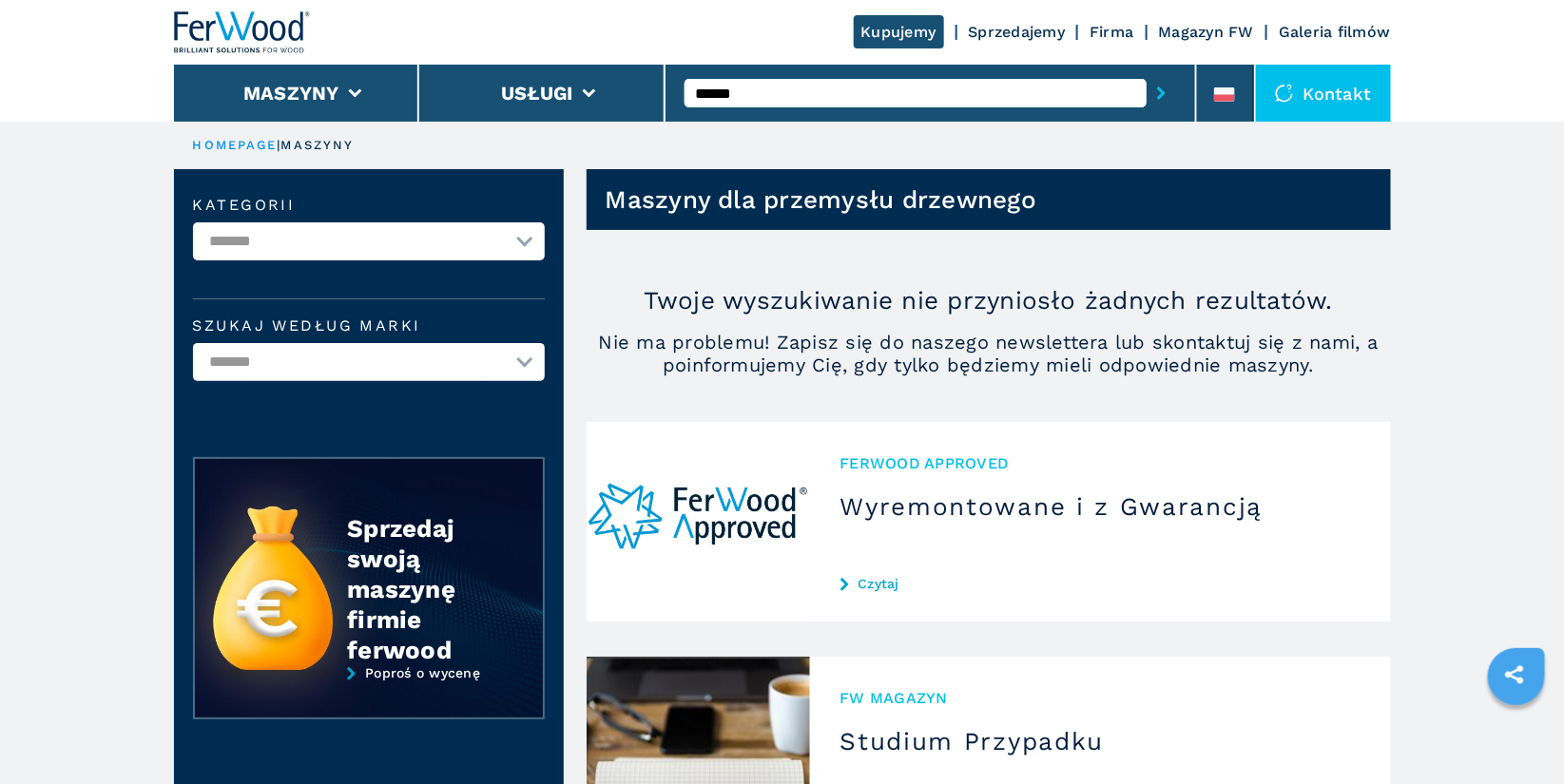
click at [1147, 72] on button "submit-button" at bounding box center [1162, 93] width 29 height 44
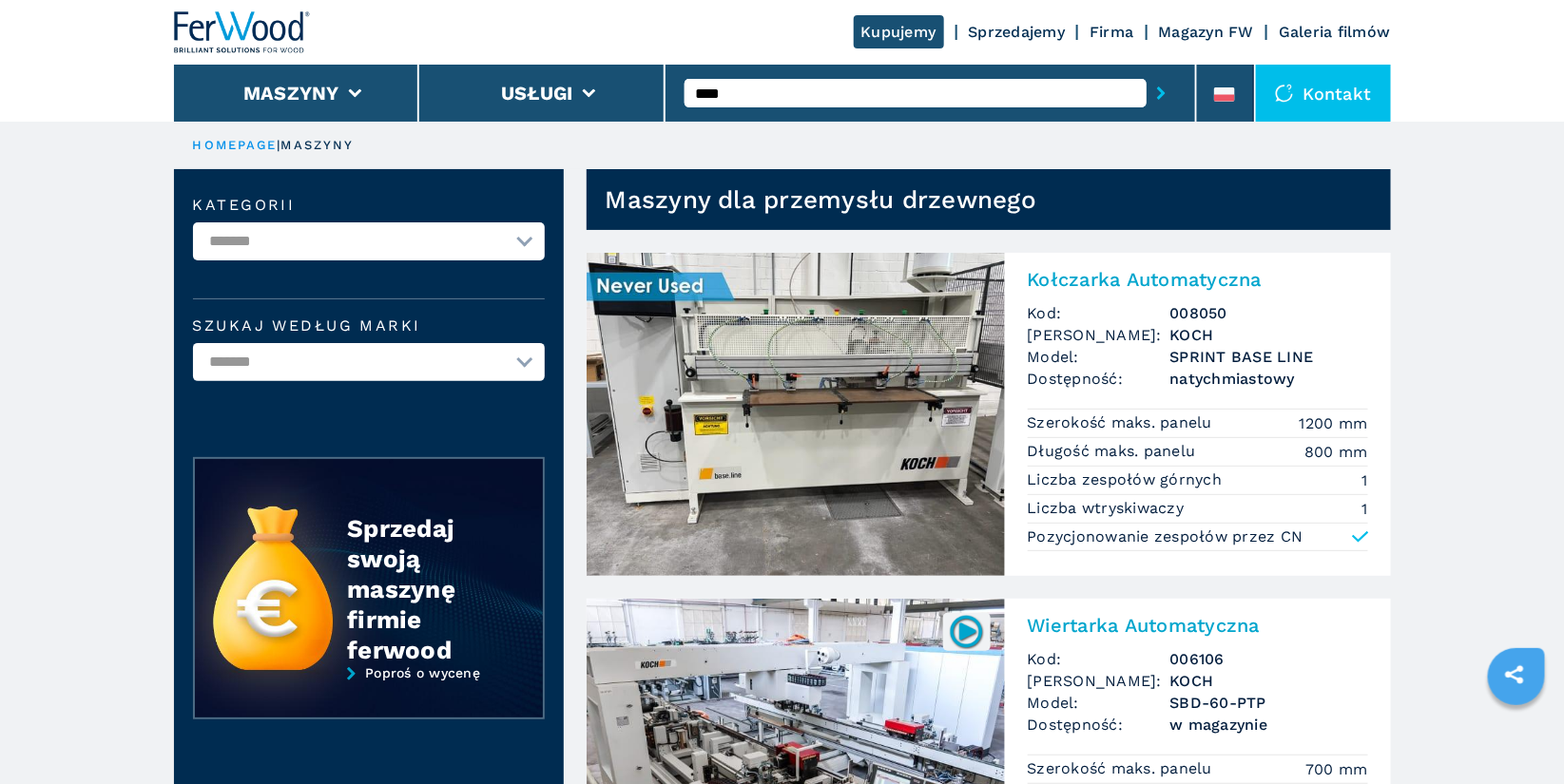
click at [784, 89] on input "****" at bounding box center [916, 93] width 462 height 28
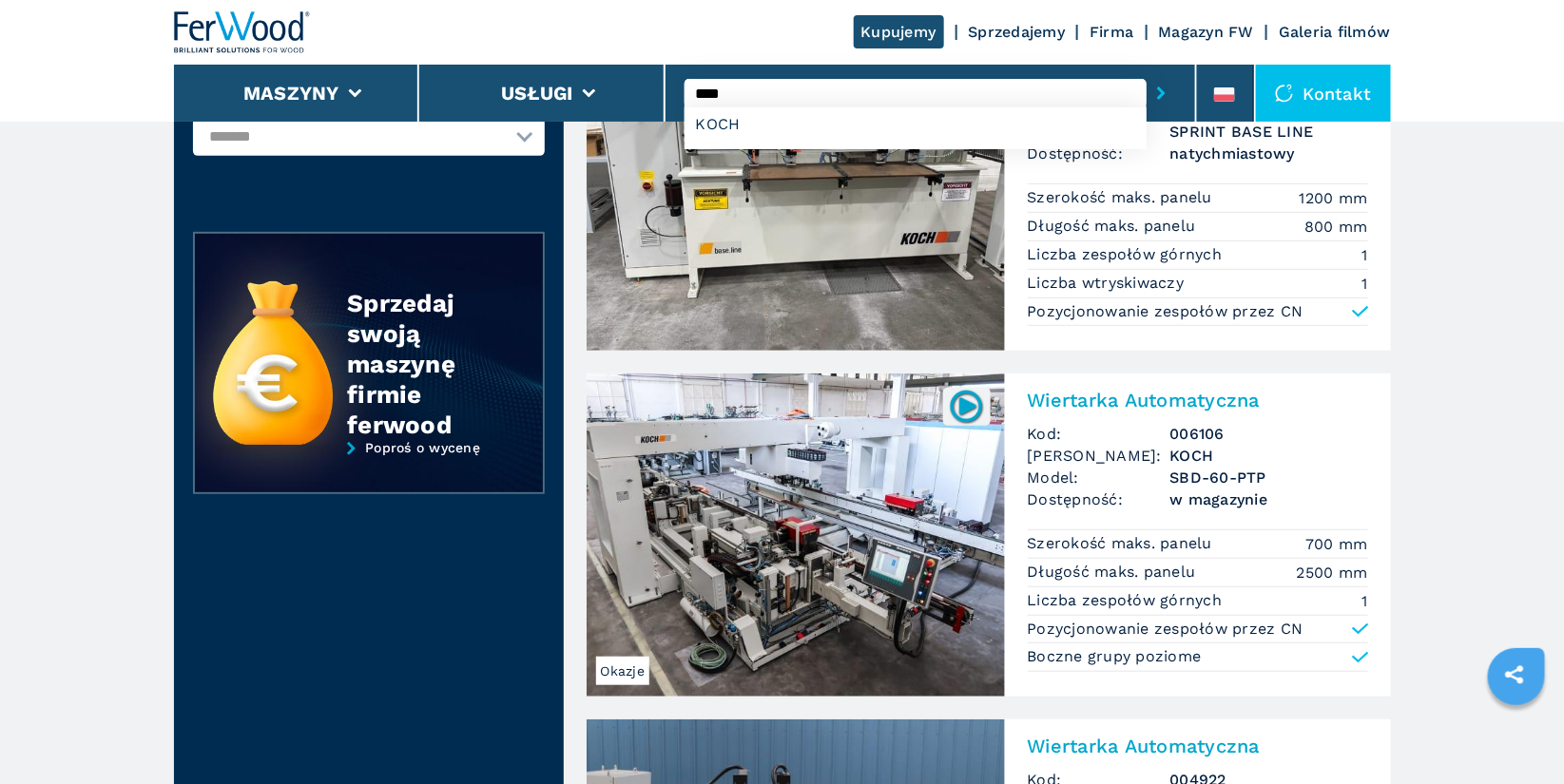
scroll to position [238, 0]
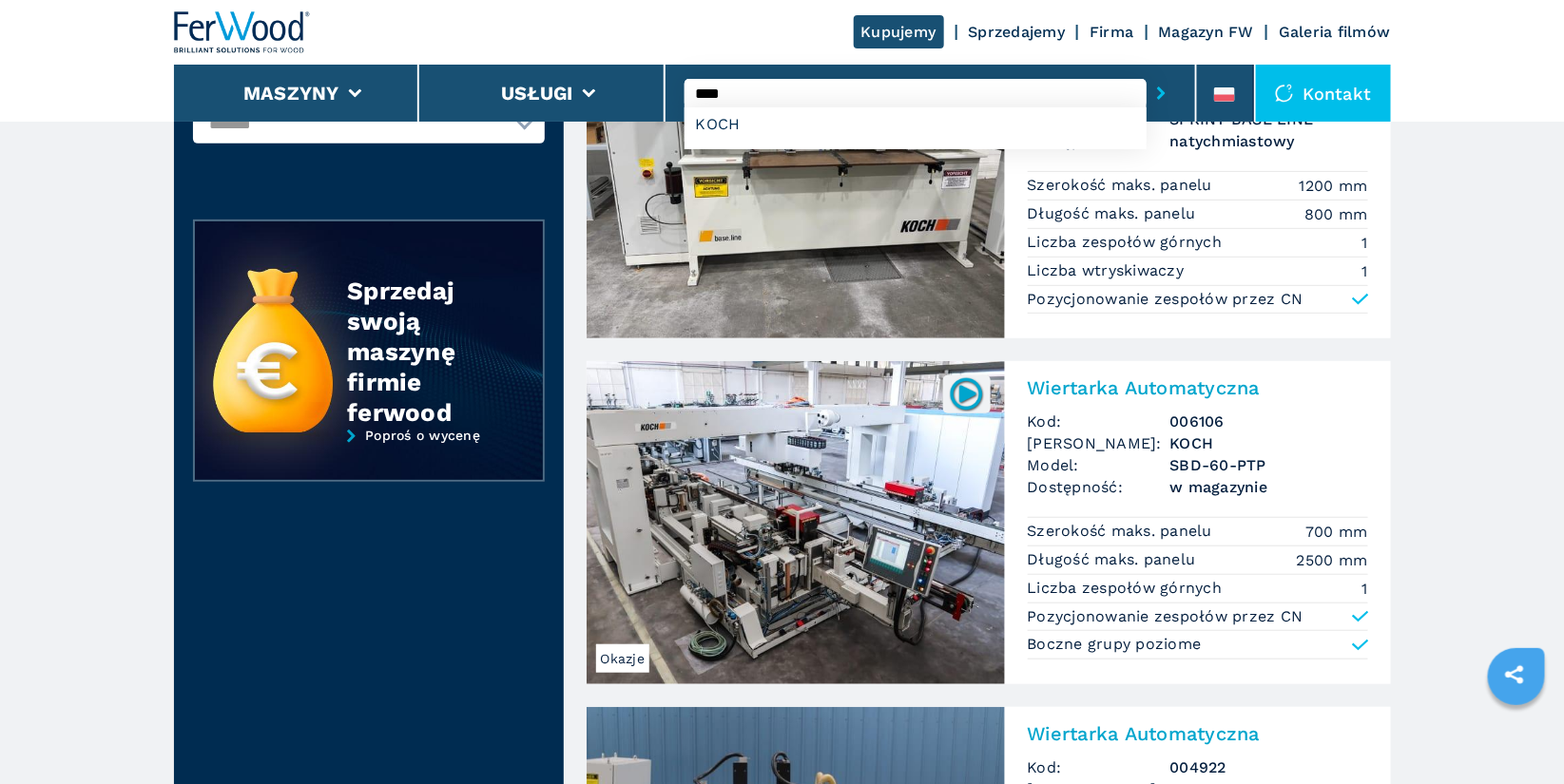
click at [1124, 384] on h2 "Wiertarka Automatyczna" at bounding box center [1198, 388] width 340 height 23
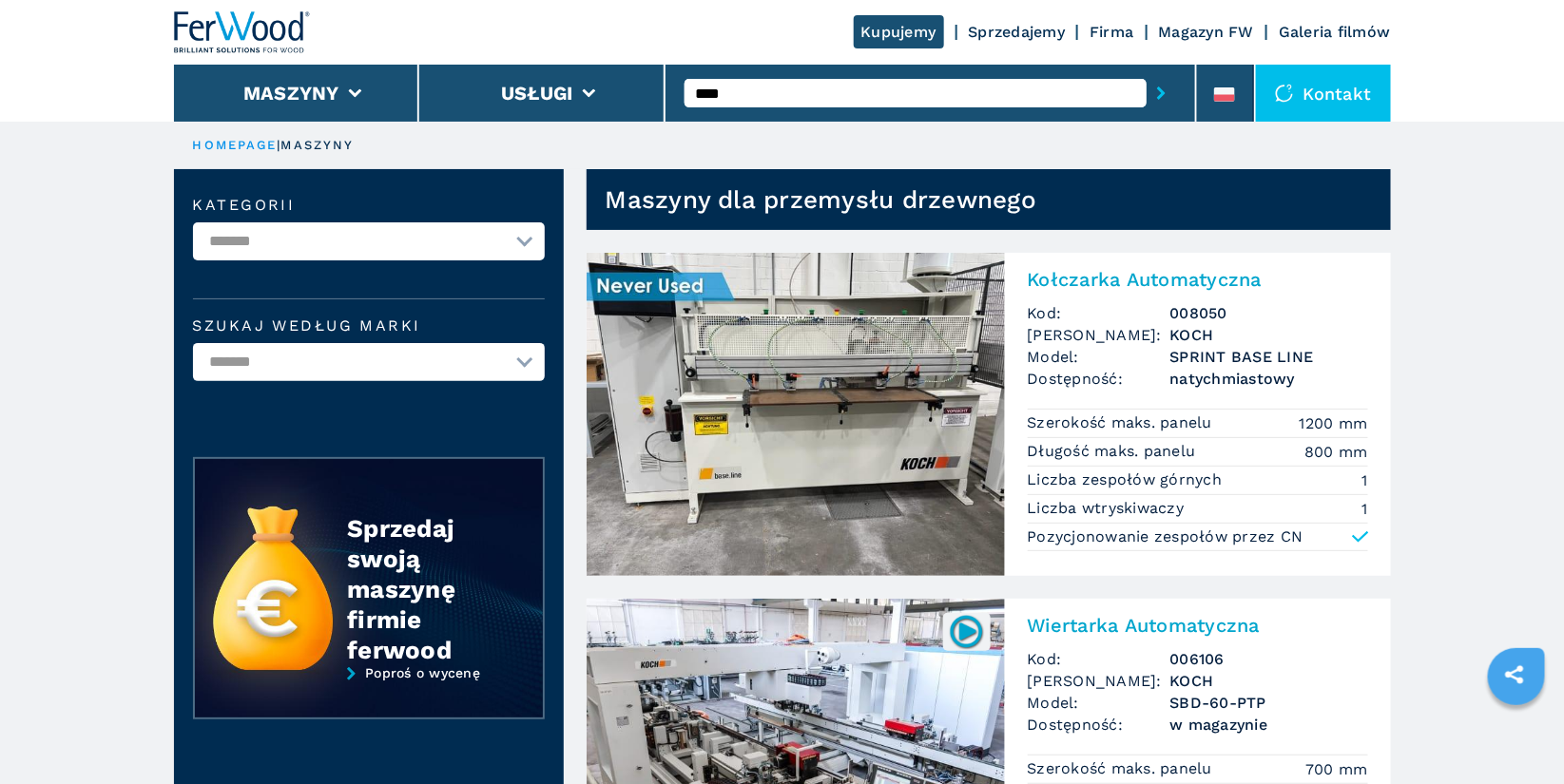
click at [245, 32] on img at bounding box center [243, 32] width 137 height 42
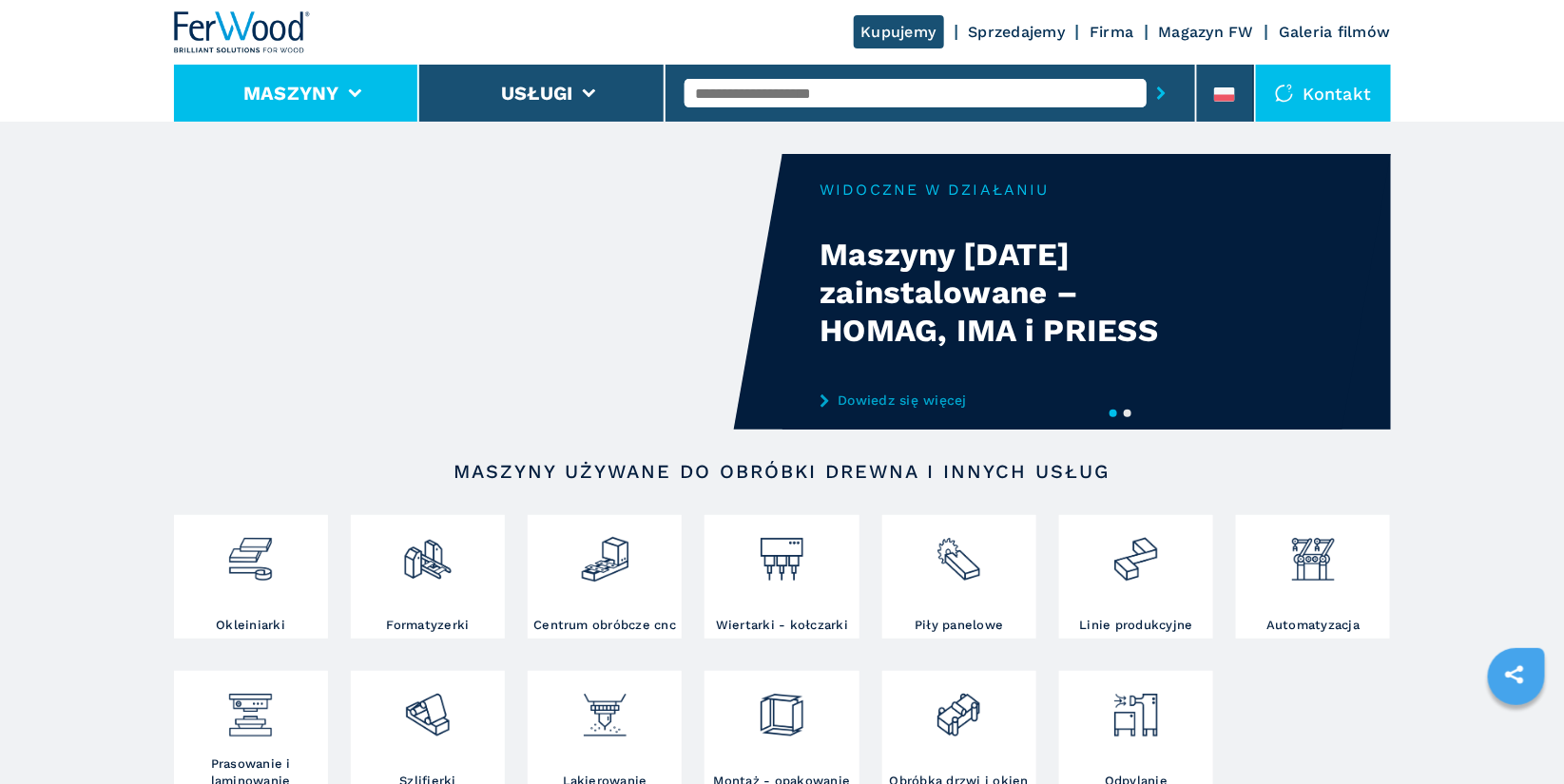
click at [356, 89] on icon at bounding box center [355, 93] width 14 height 9
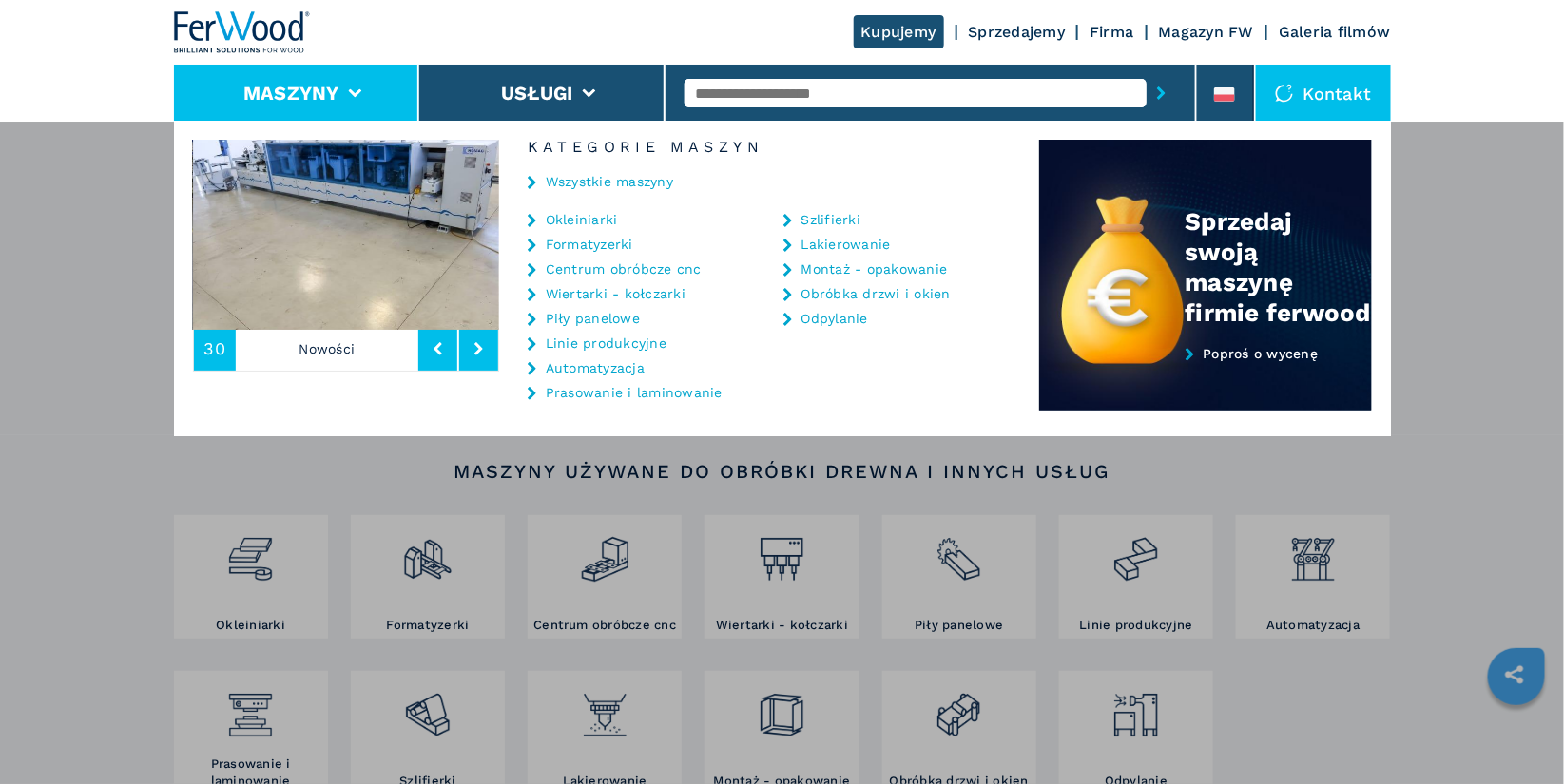
click at [634, 293] on link "Wiertarki - kołczarki" at bounding box center [615, 294] width 140 height 14
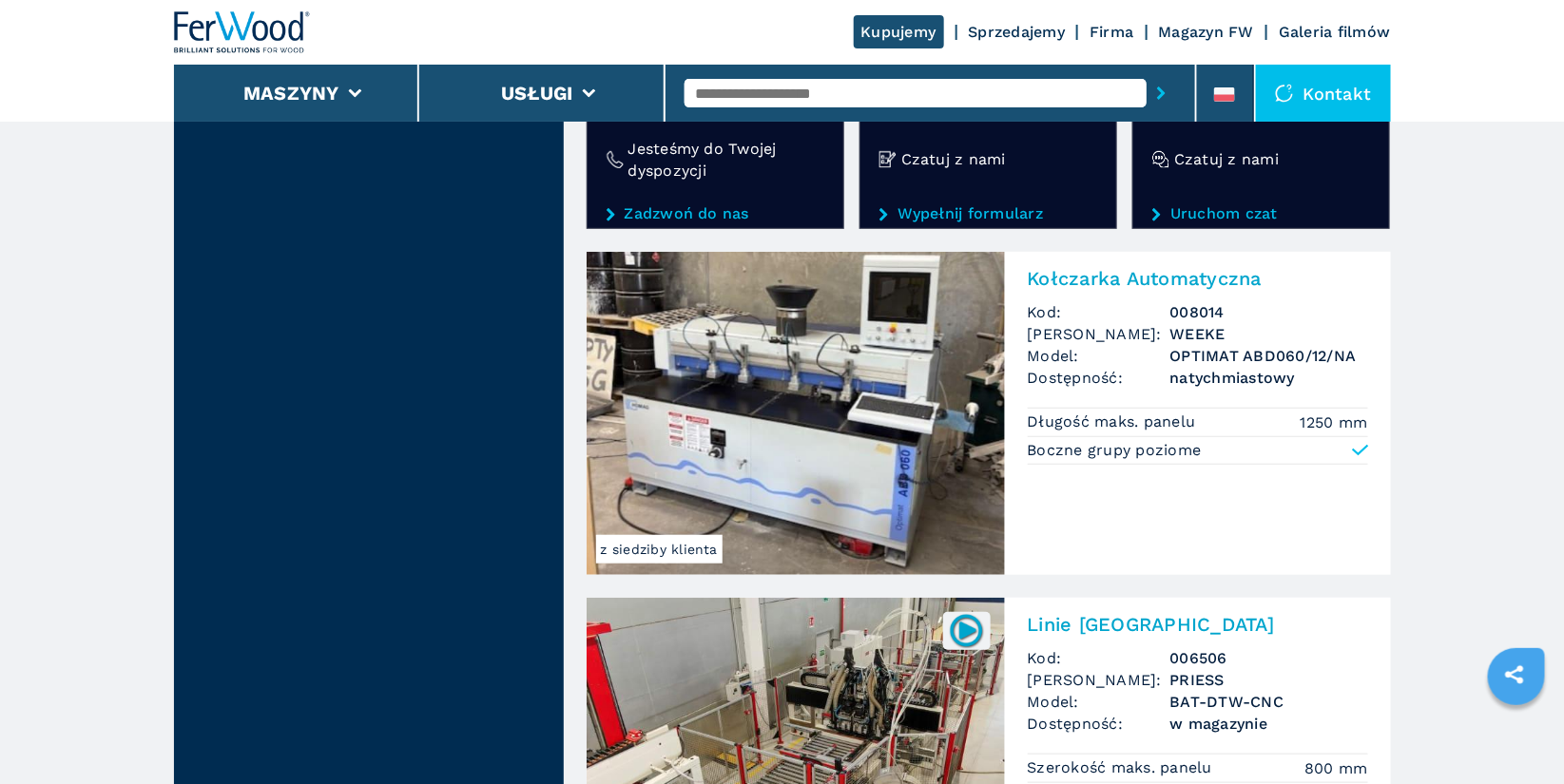
scroll to position [3153, 0]
